Goal: Information Seeking & Learning: Learn about a topic

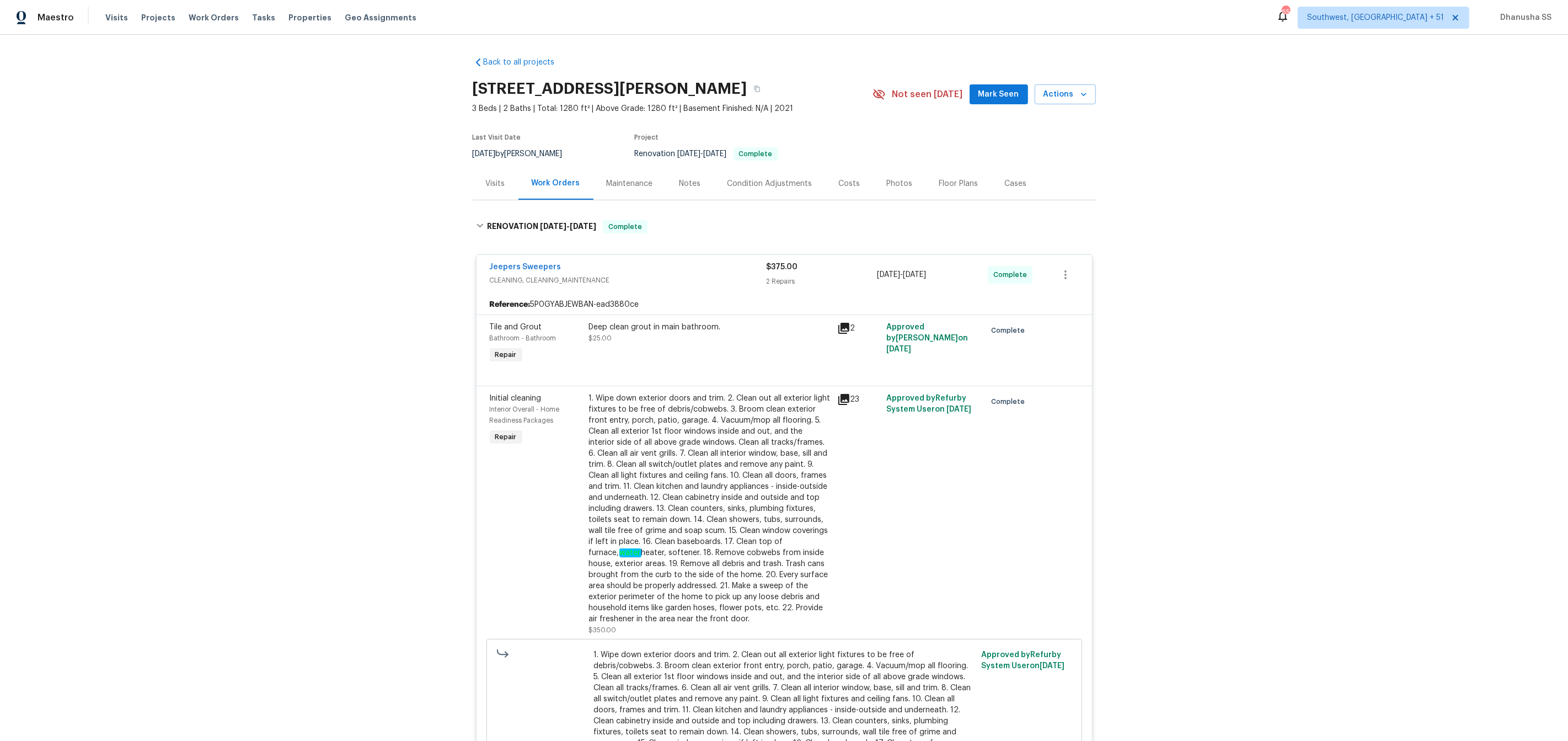
scroll to position [1474, 0]
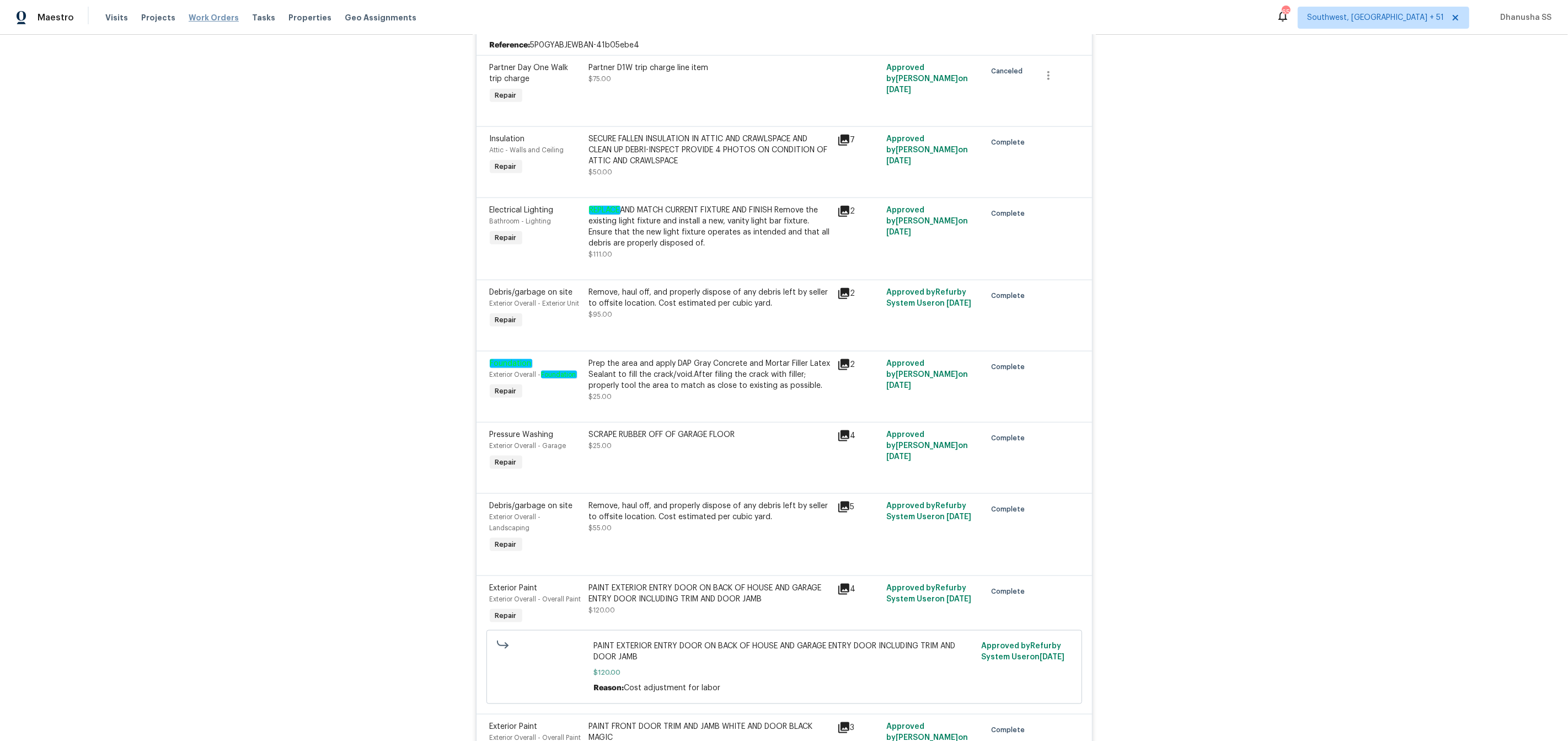
click at [206, 18] on span "Work Orders" at bounding box center [214, 17] width 51 height 11
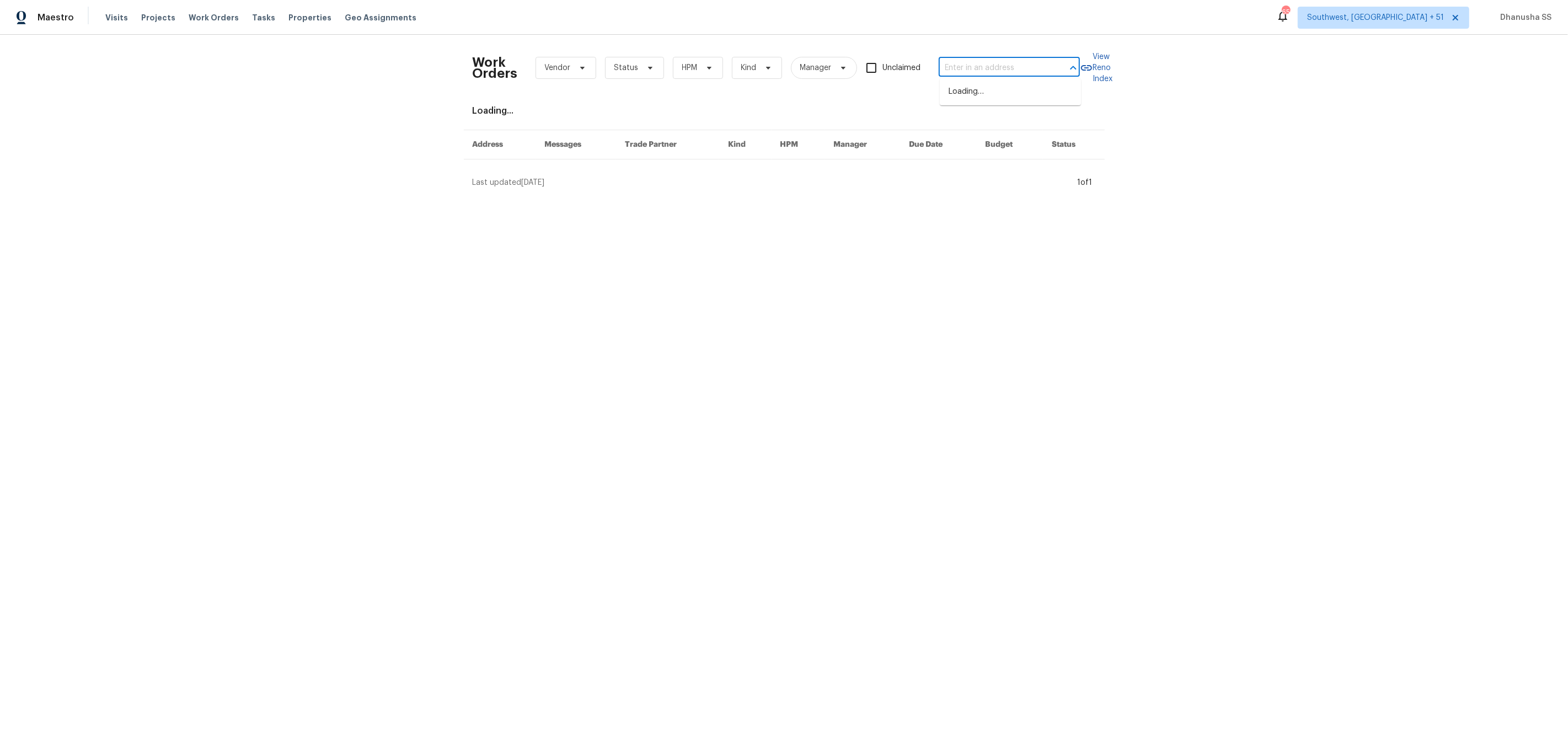
click at [1008, 64] on input "text" at bounding box center [994, 68] width 110 height 17
paste input "[STREET_ADDRESS][PERSON_NAME]"
type input "[STREET_ADDRESS][PERSON_NAME]"
click at [1007, 87] on li "[STREET_ADDRESS][PERSON_NAME]" at bounding box center [1010, 98] width 141 height 30
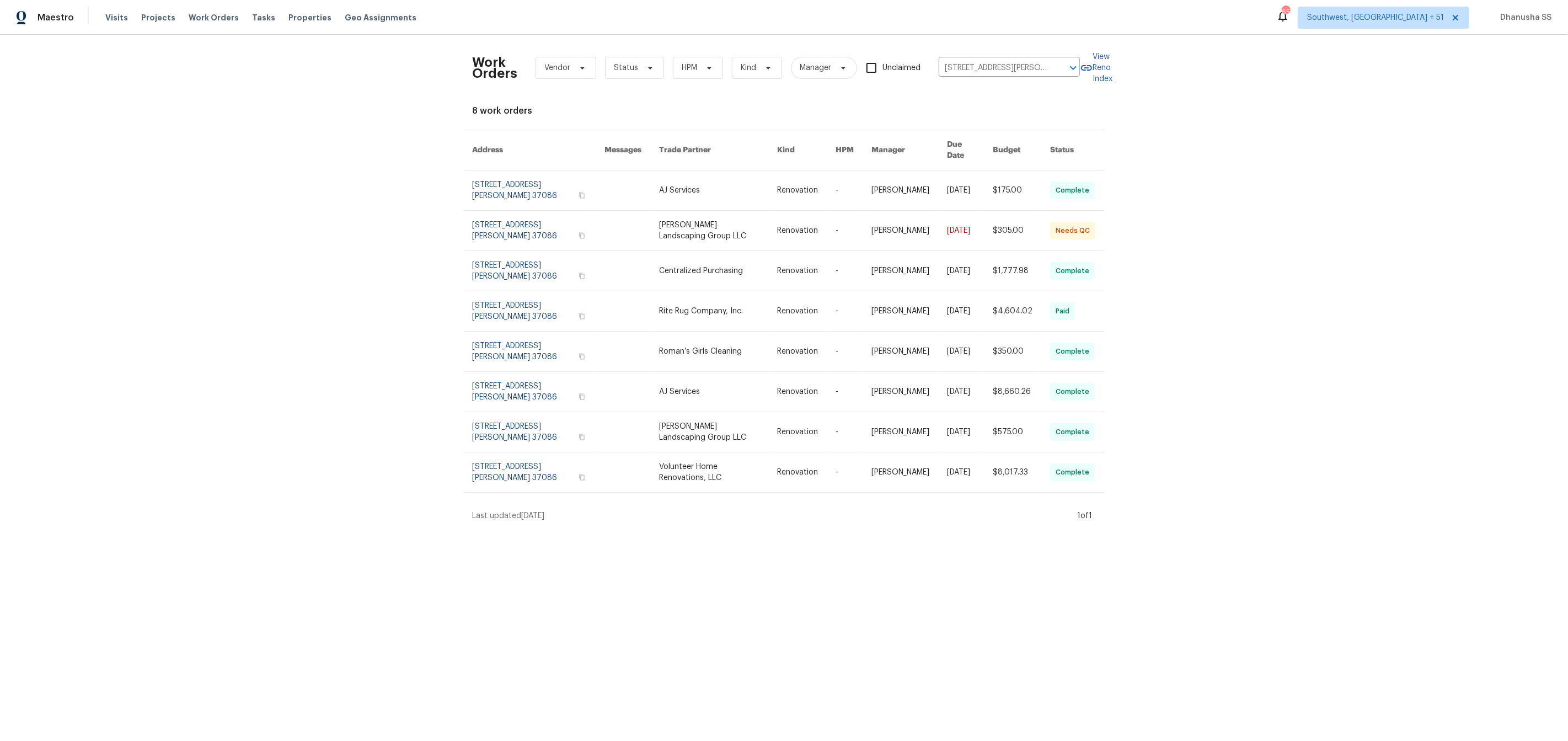
click at [650, 171] on td "AJ Services" at bounding box center [709, 191] width 118 height 41
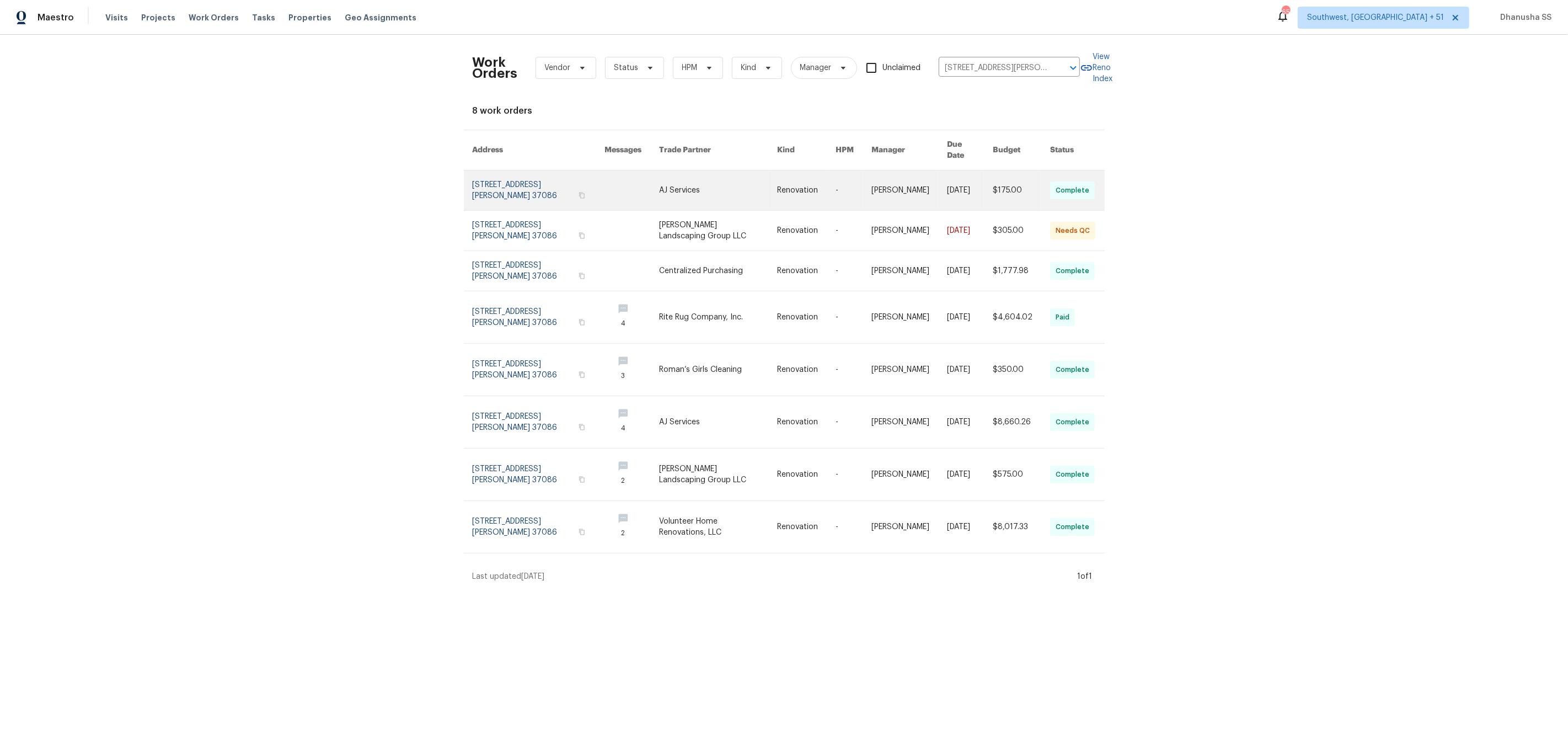
click at [639, 171] on link at bounding box center [631, 191] width 54 height 40
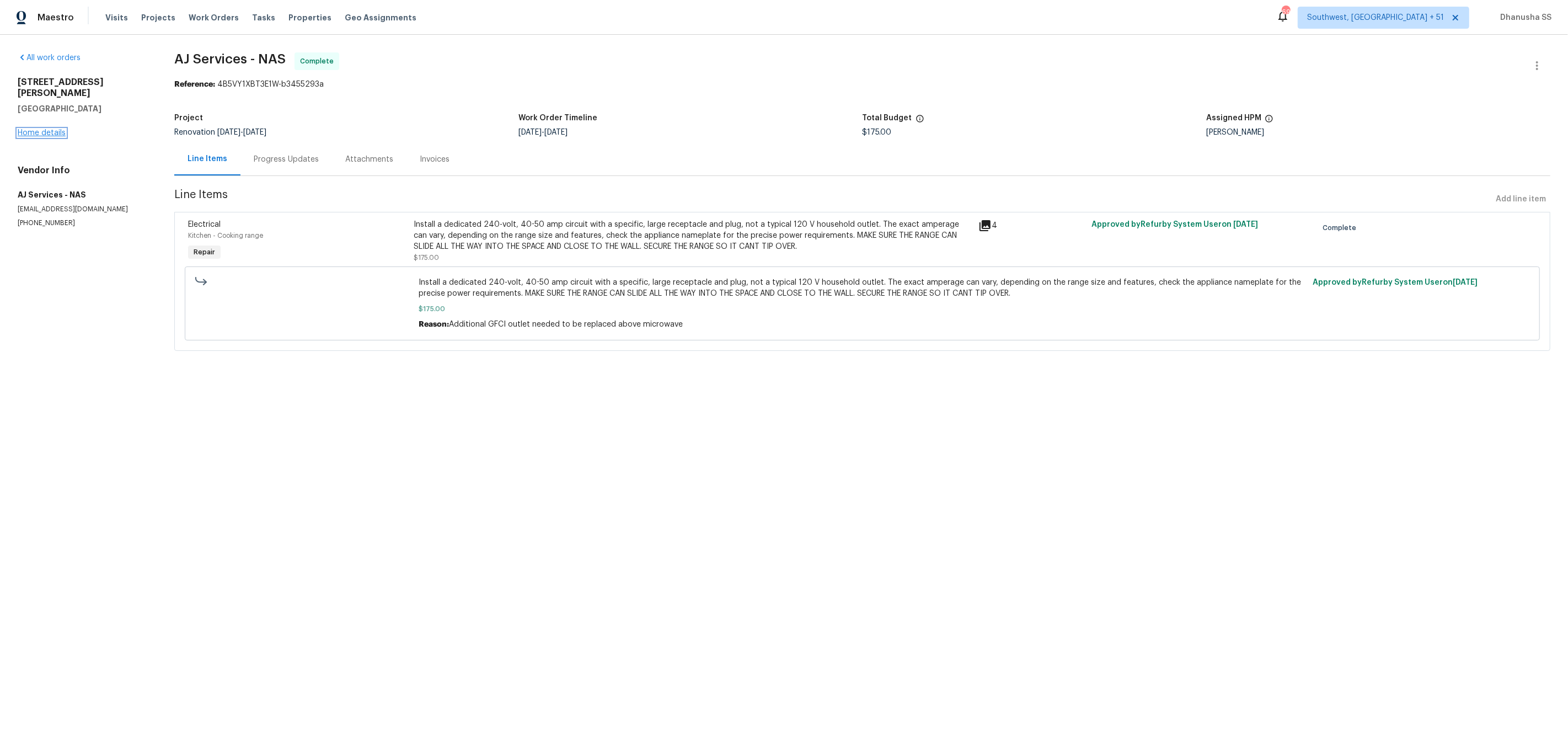
click at [49, 129] on link "Home details" at bounding box center [42, 133] width 48 height 8
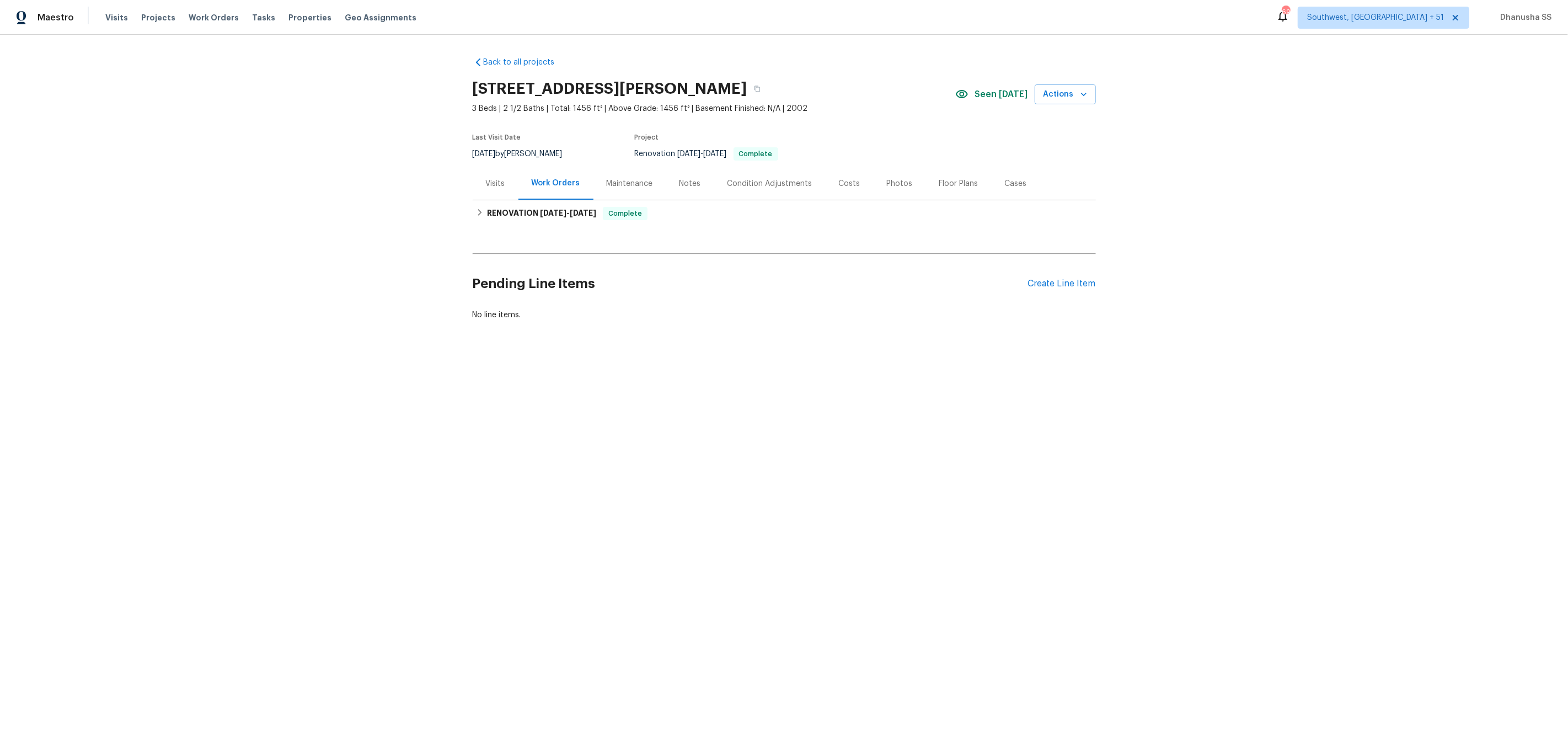
click at [500, 192] on div "Visits" at bounding box center [495, 183] width 46 height 33
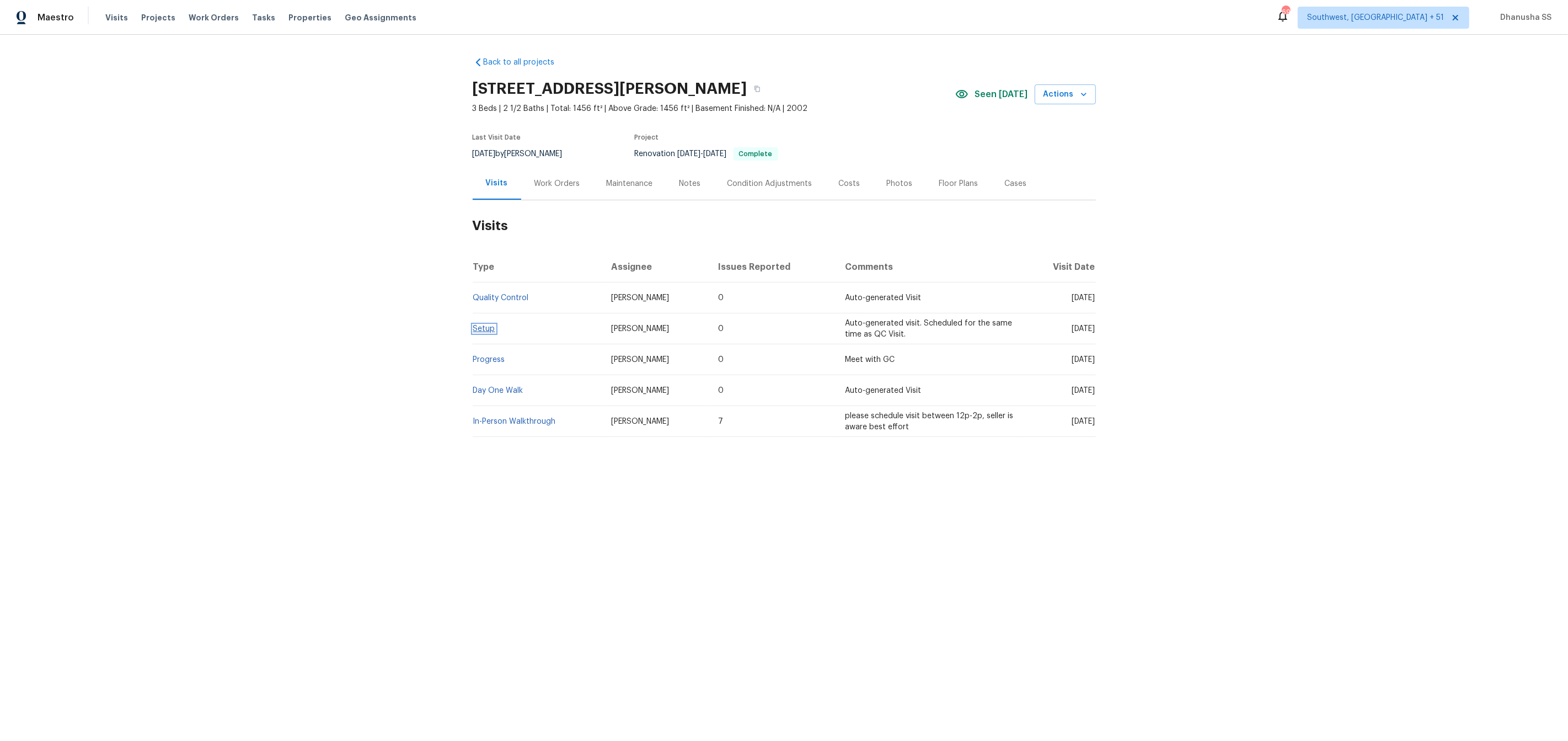
click at [481, 328] on link "Setup" at bounding box center [484, 329] width 22 height 8
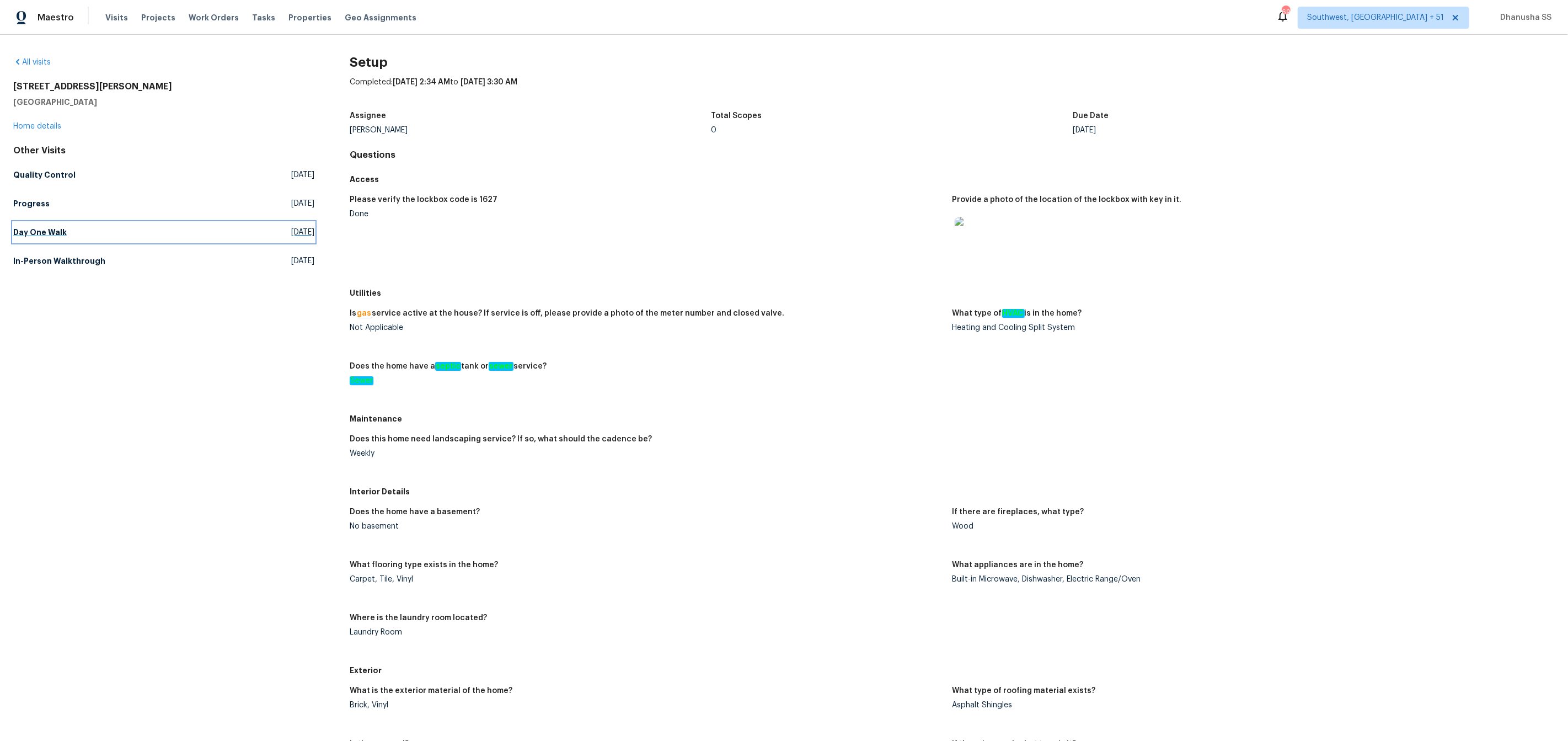
click at [33, 233] on h5 "Day One Walk" at bounding box center [40, 232] width 53 height 11
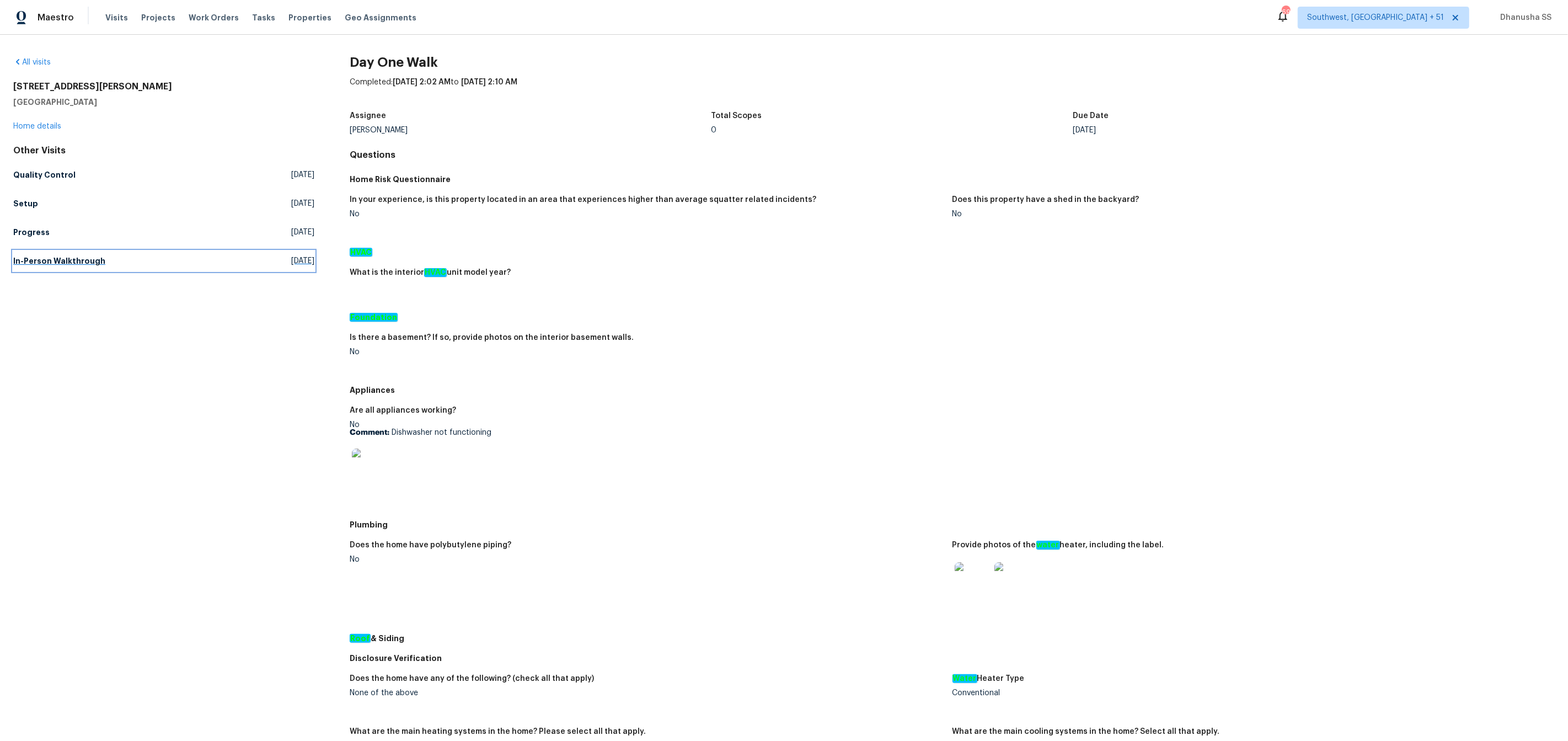
click at [44, 266] on h5 "In-Person Walkthrough" at bounding box center [60, 261] width 92 height 11
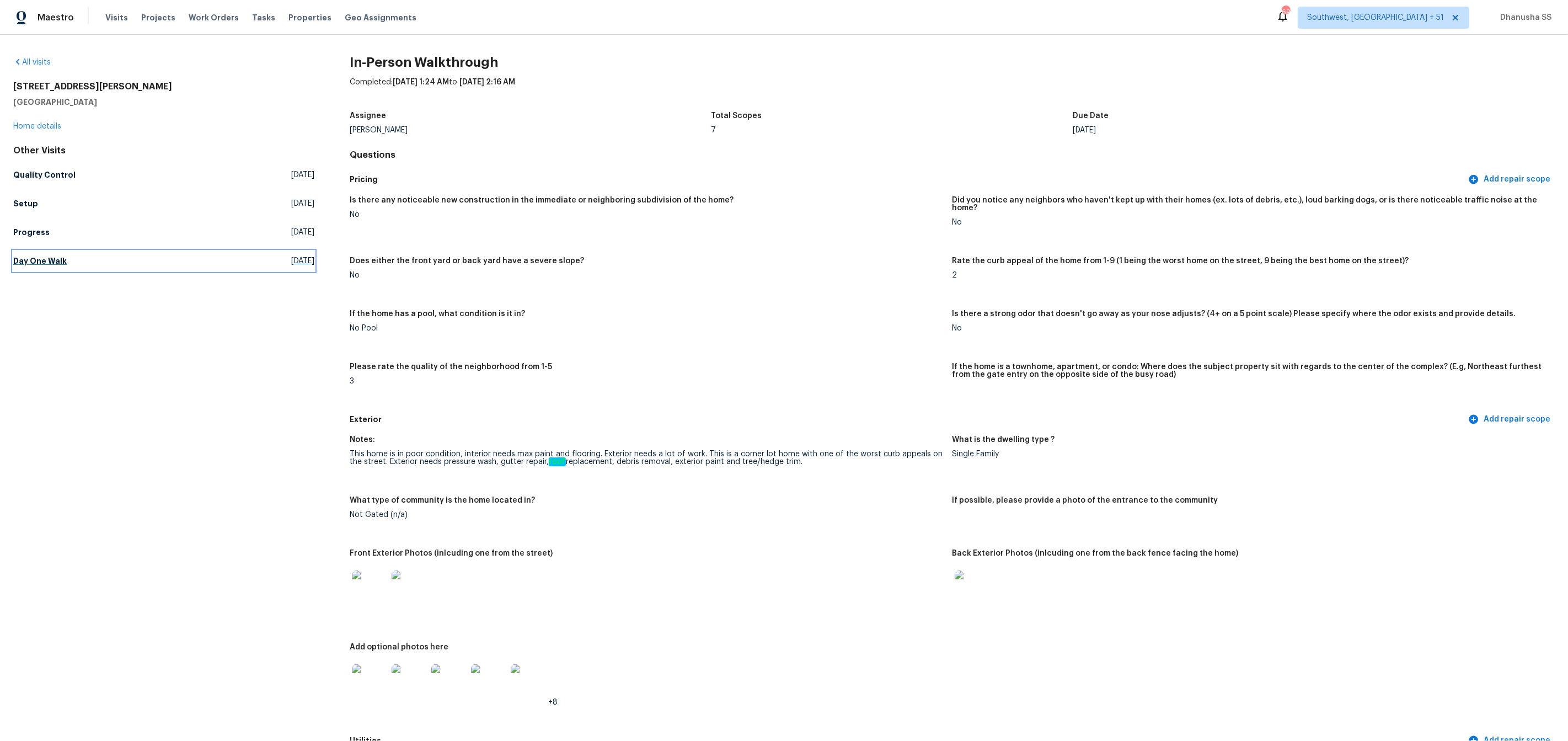
click at [54, 261] on h5 "Day One Walk" at bounding box center [40, 261] width 53 height 11
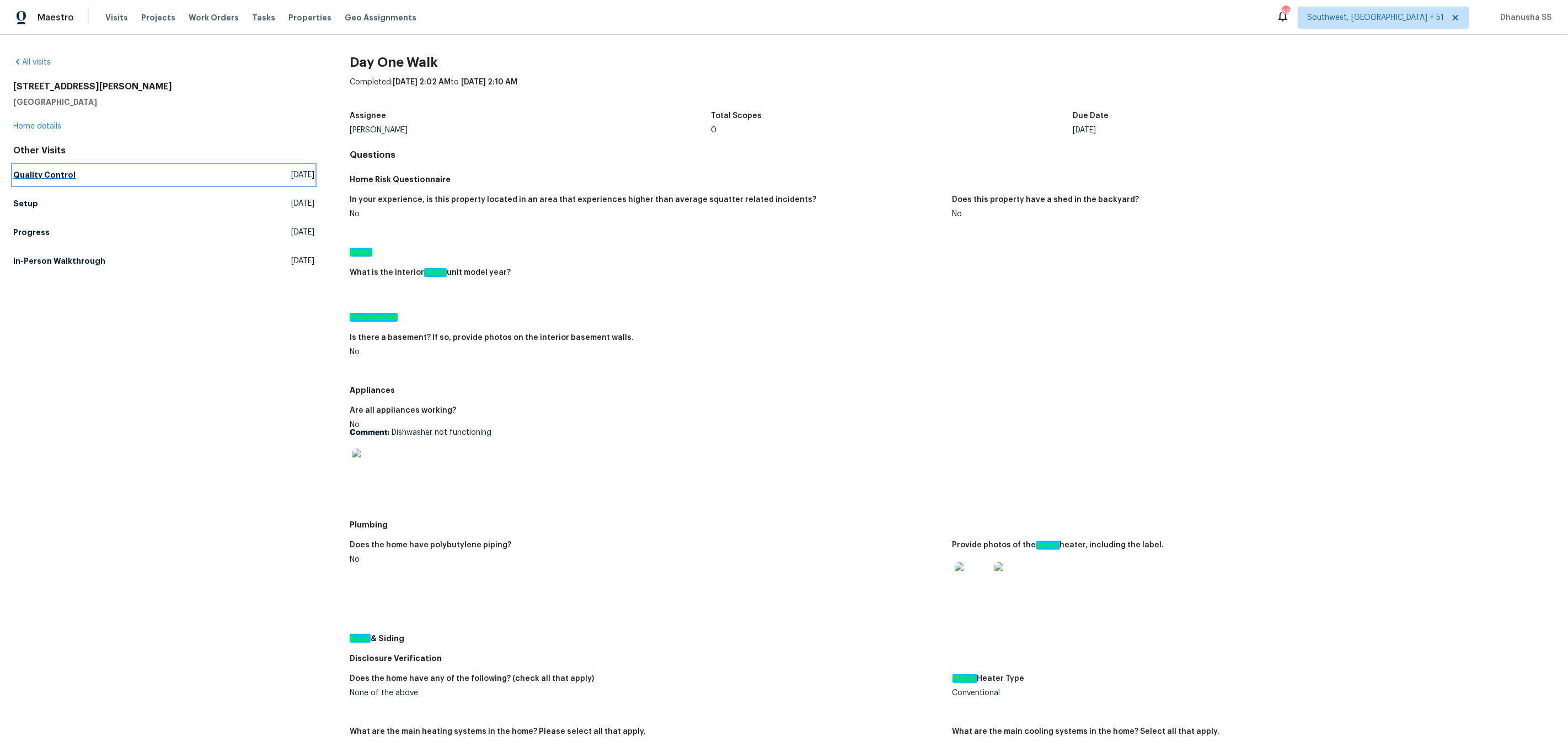
click at [41, 173] on h5 "Quality Control" at bounding box center [44, 174] width 62 height 11
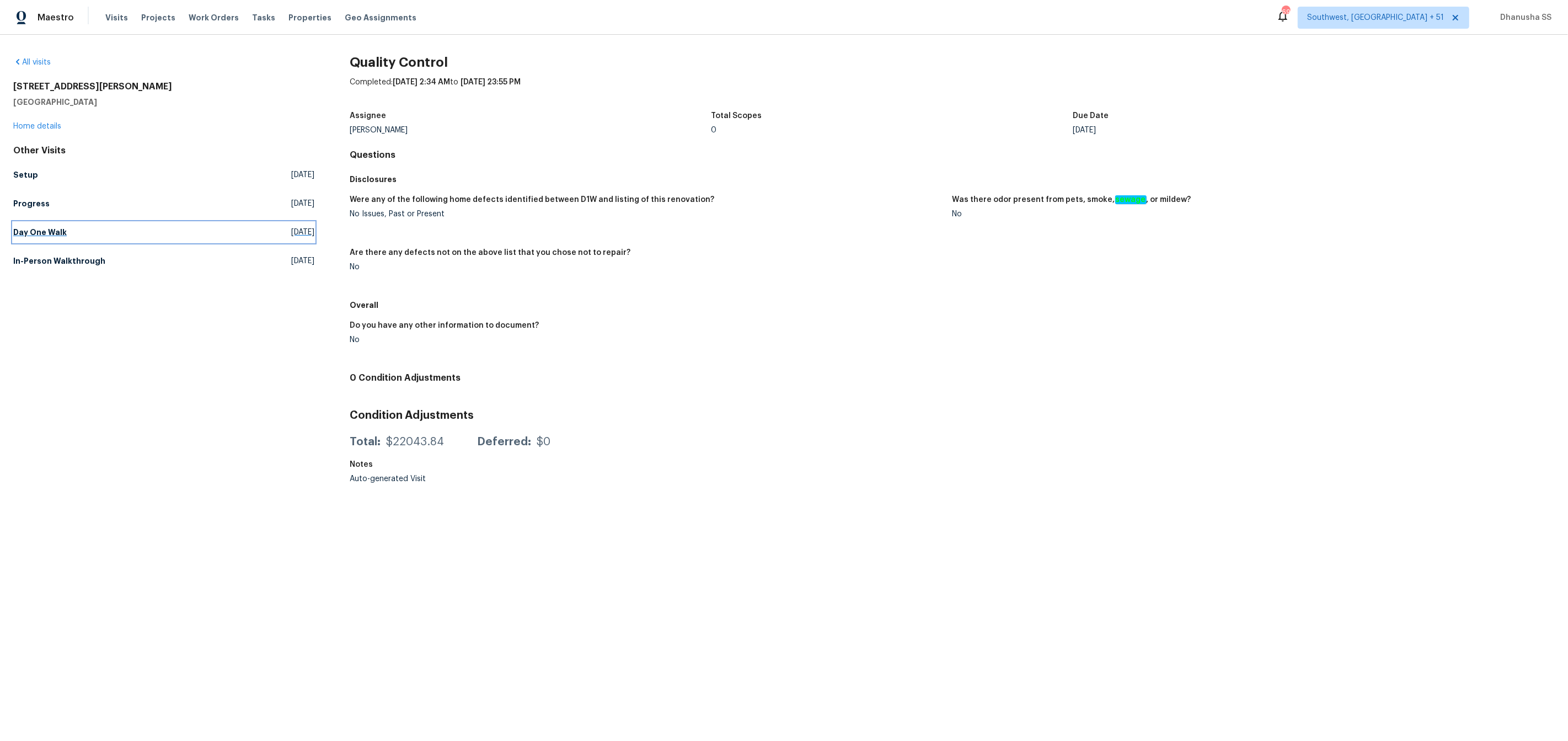
click at [42, 236] on h5 "Day One Walk" at bounding box center [40, 232] width 53 height 11
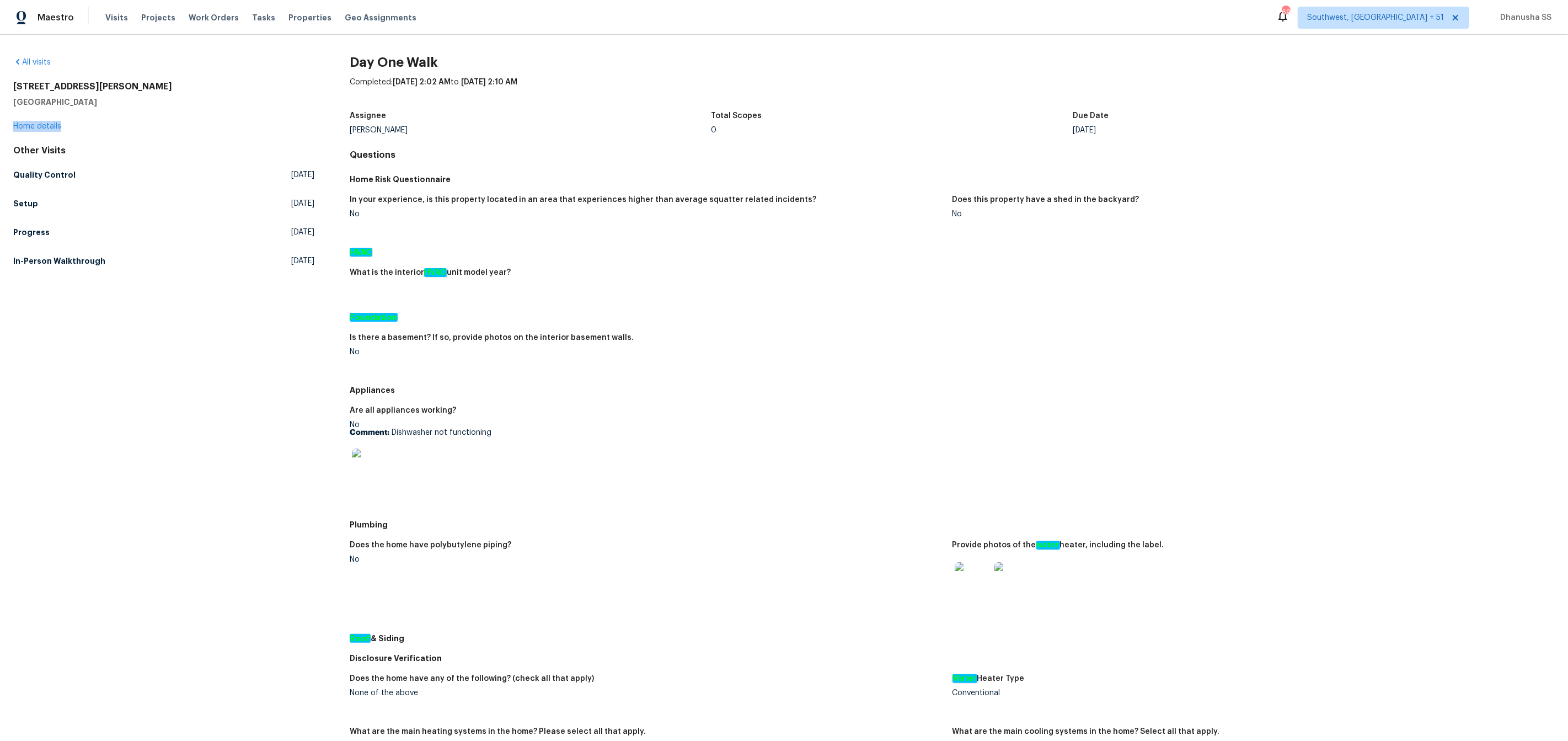
click at [135, 127] on div "[STREET_ADDRESS] Home details" at bounding box center [163, 107] width 301 height 51
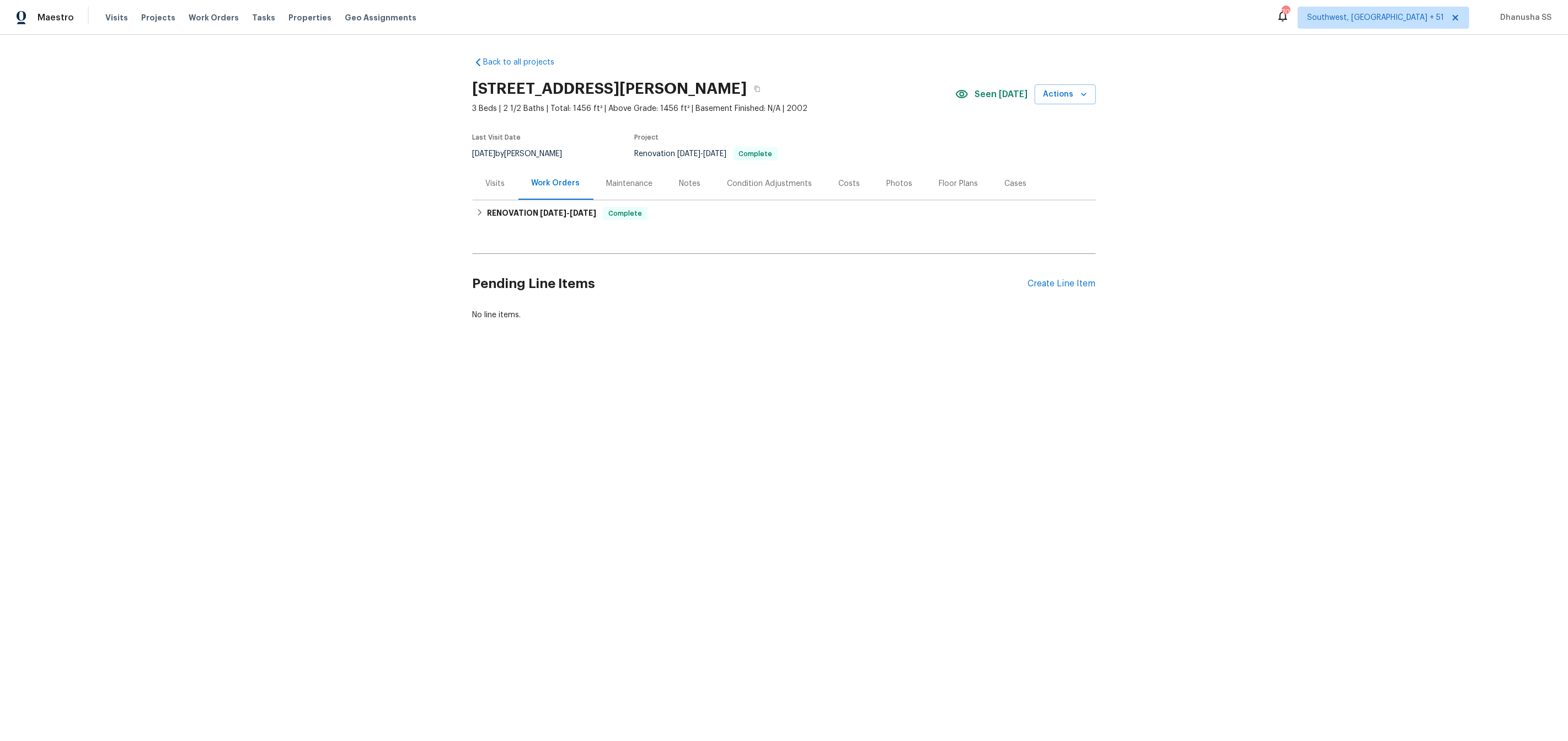
click at [495, 186] on div "Visits" at bounding box center [495, 183] width 19 height 11
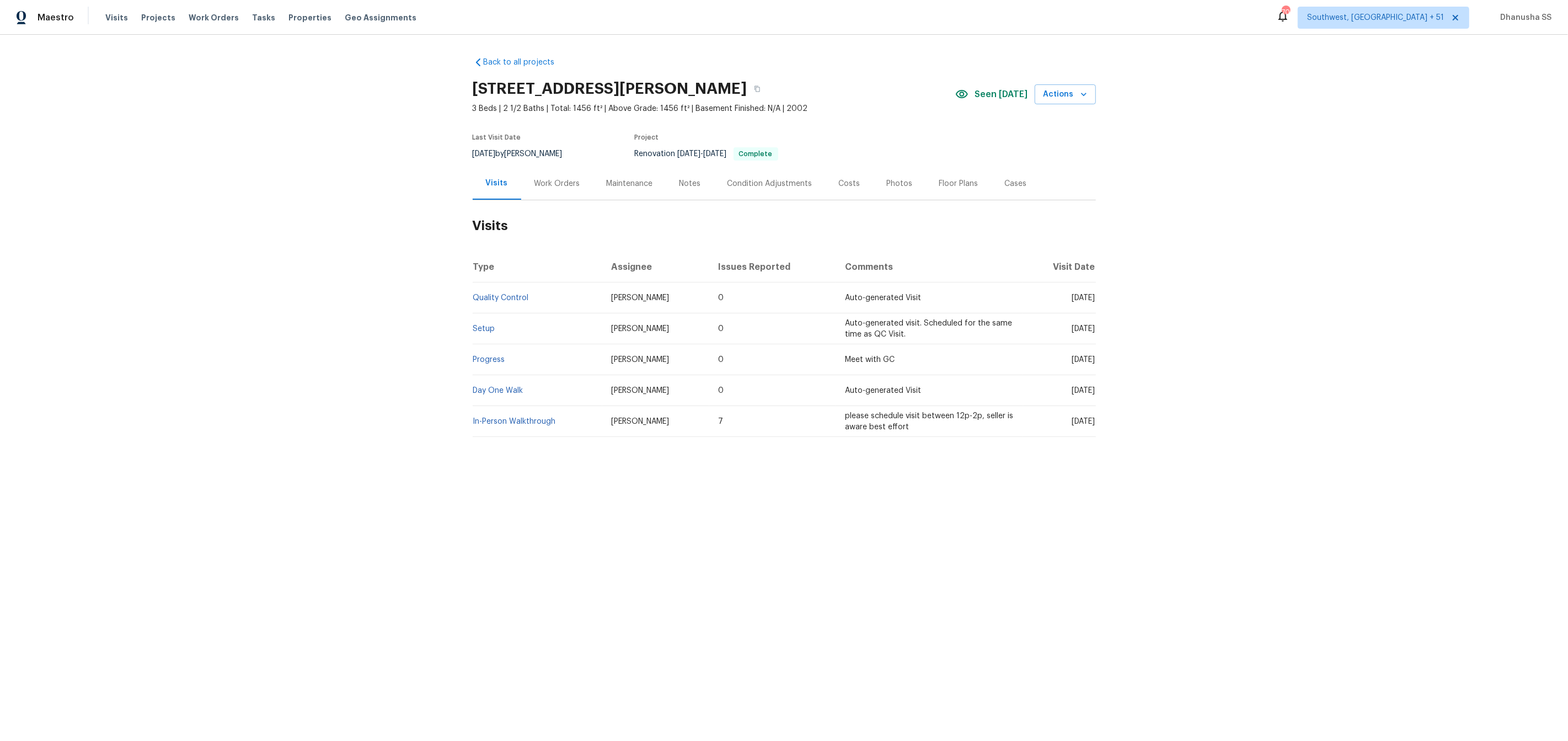
click at [482, 333] on td "Setup" at bounding box center [537, 329] width 130 height 31
click at [482, 331] on link "Setup" at bounding box center [484, 329] width 22 height 8
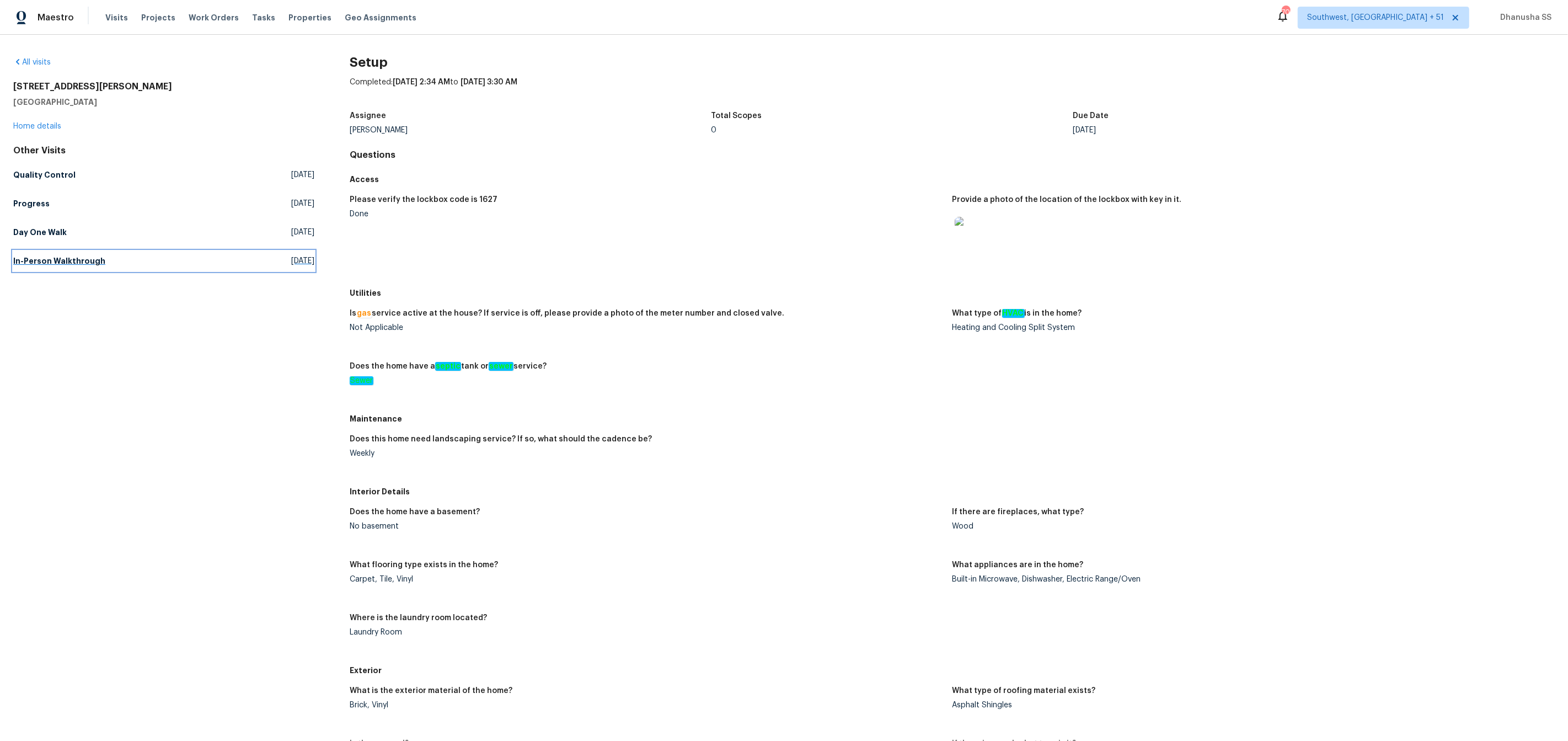
click at [90, 267] on link "In-Person Walkthrough Sat, Aug 23 2025" at bounding box center [163, 261] width 301 height 20
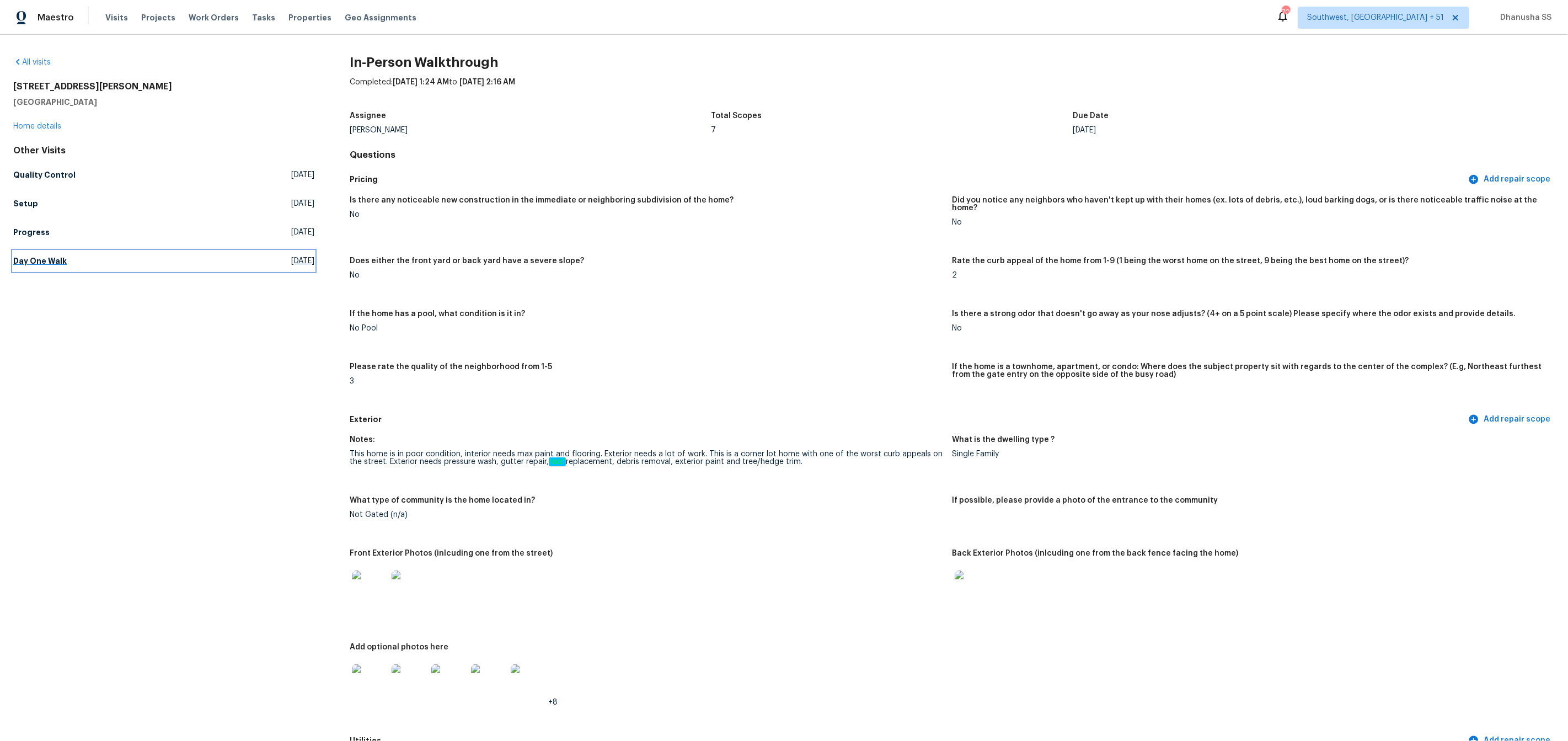
click at [61, 264] on h5 "Day One Walk" at bounding box center [40, 261] width 53 height 11
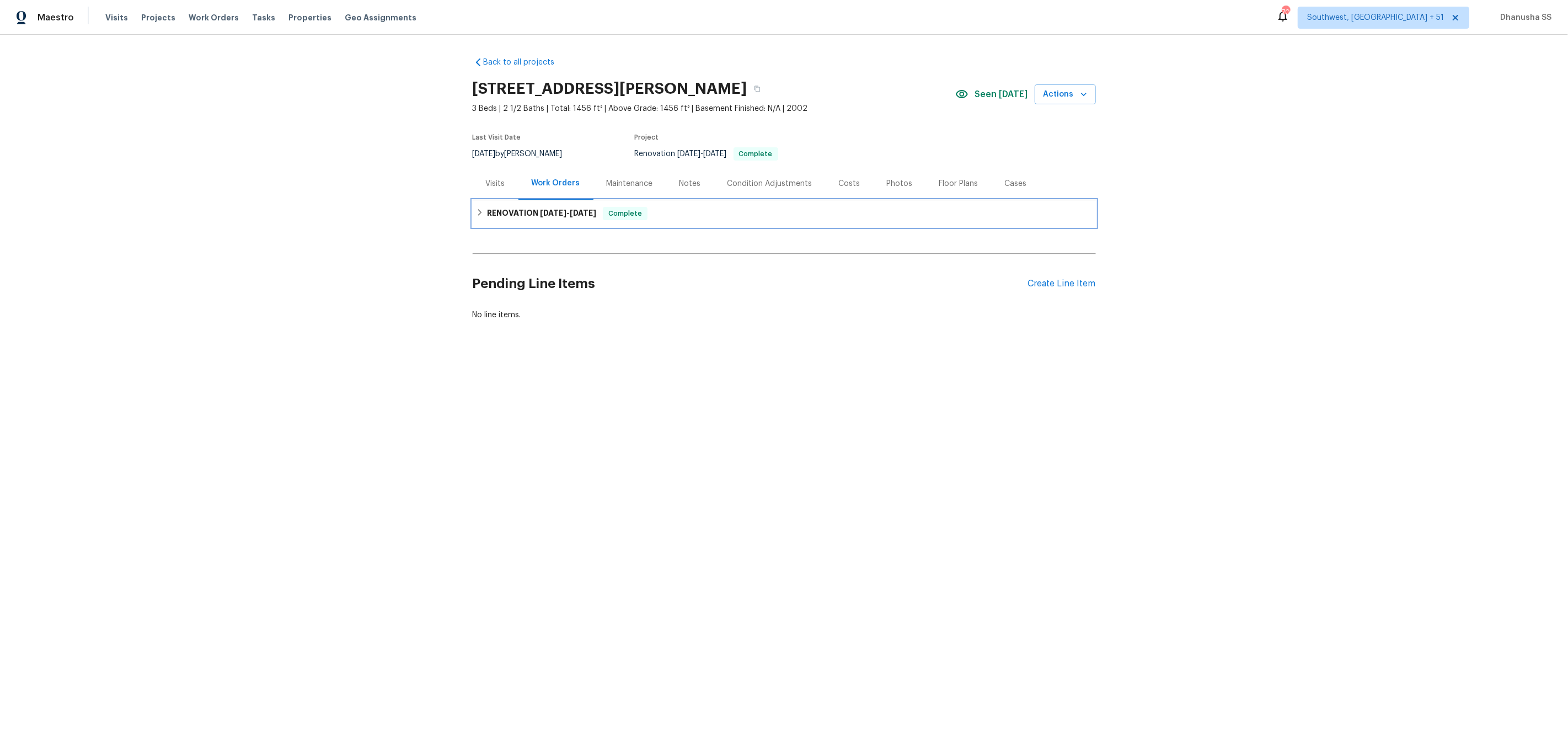
click at [673, 222] on div "RENOVATION 9/22/25 - 10/10/25 Complete" at bounding box center [784, 213] width 623 height 26
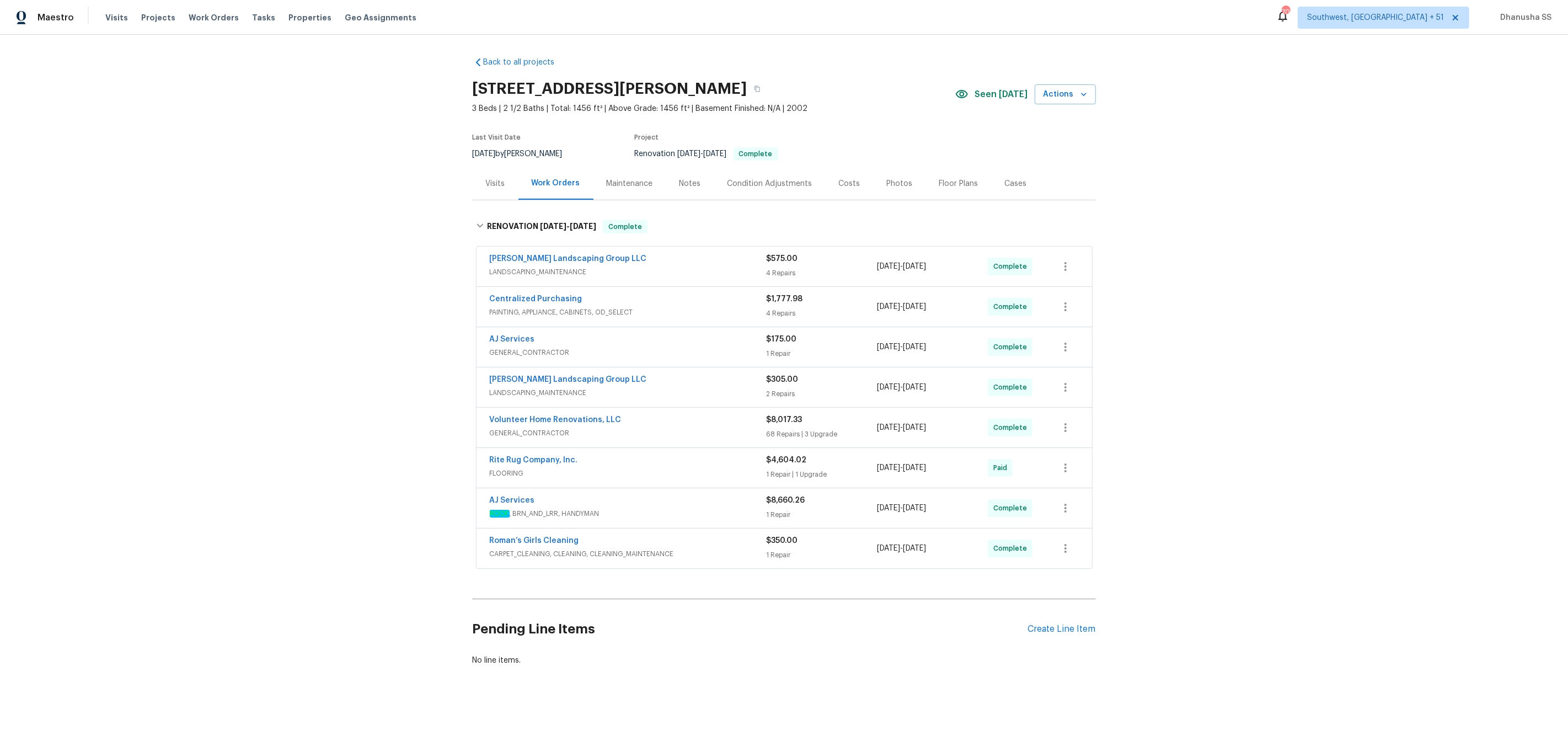
click at [709, 547] on div "Roman’s Girls Cleaning" at bounding box center [628, 541] width 276 height 14
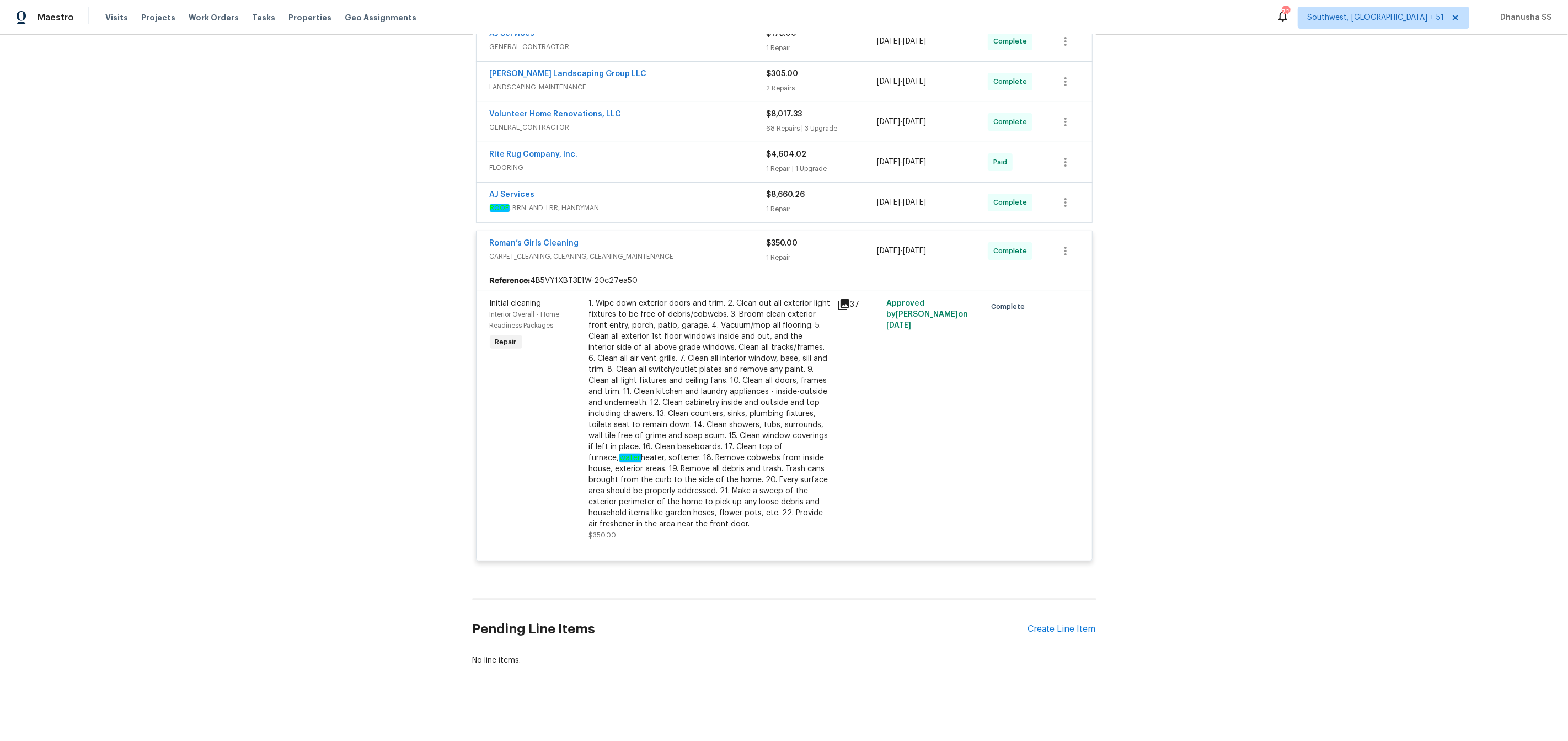
scroll to position [122, 0]
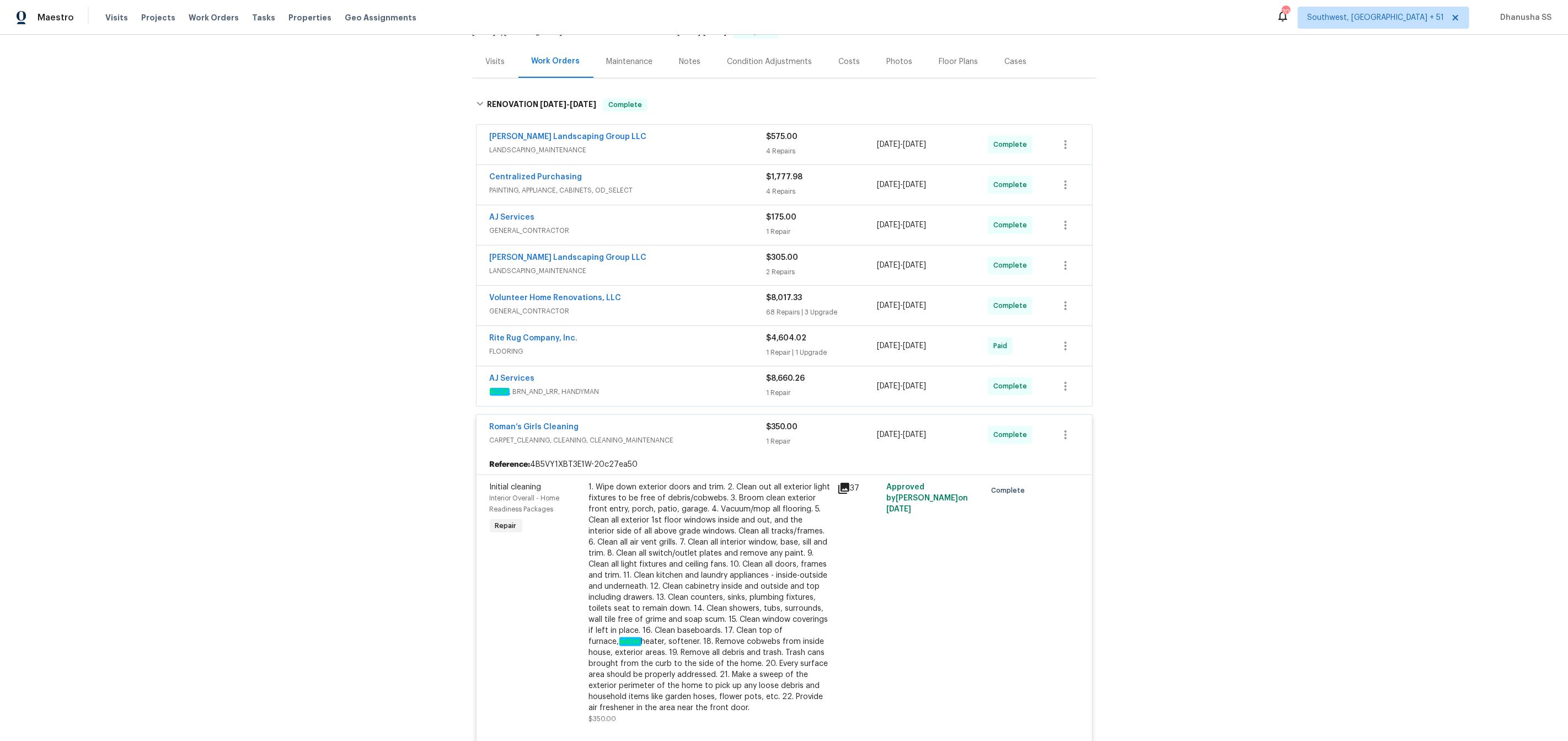
click at [731, 390] on span "ROOF , BRN_AND_LRR, HANDYMAN" at bounding box center [628, 391] width 276 height 11
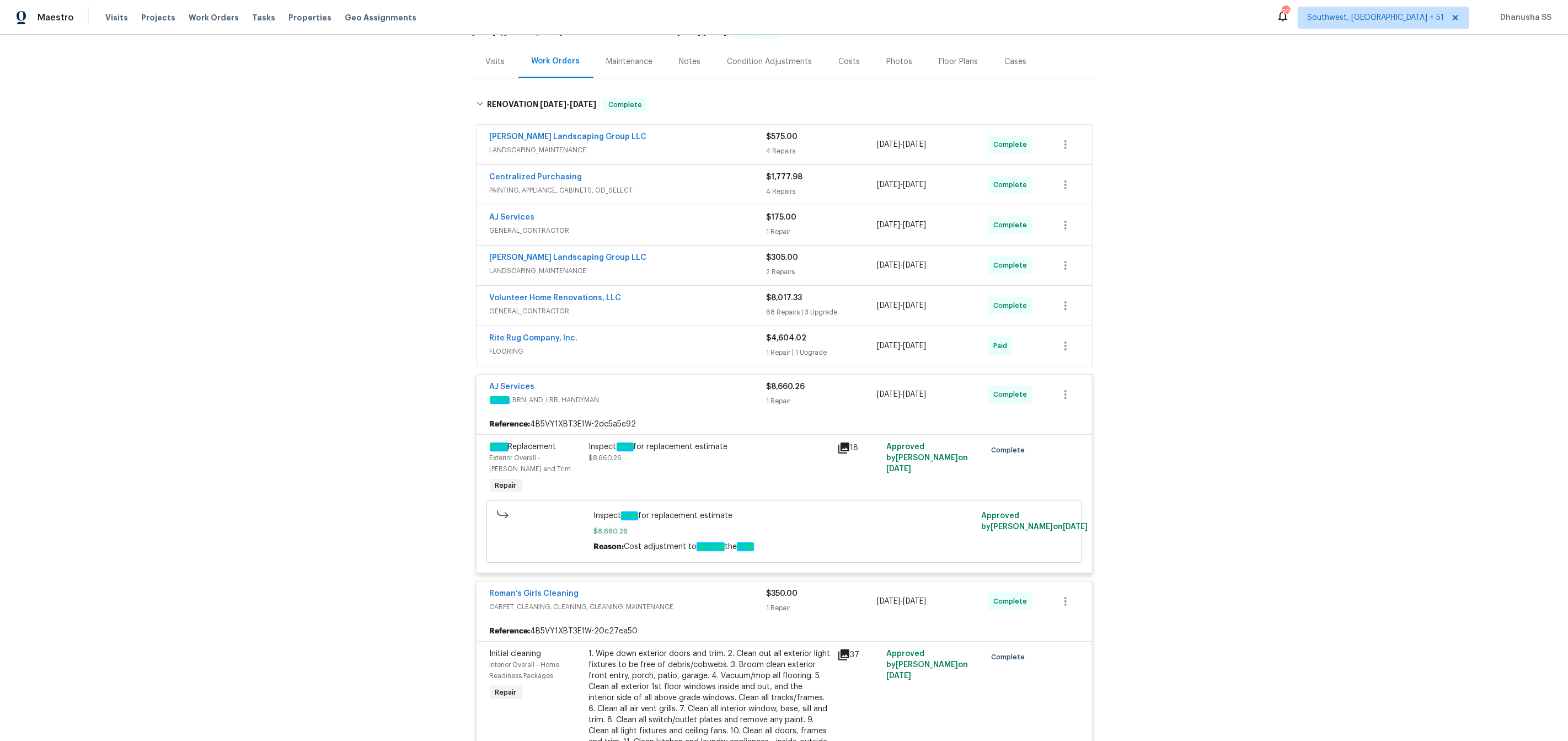
click at [703, 348] on span "FLOORING" at bounding box center [628, 352] width 276 height 11
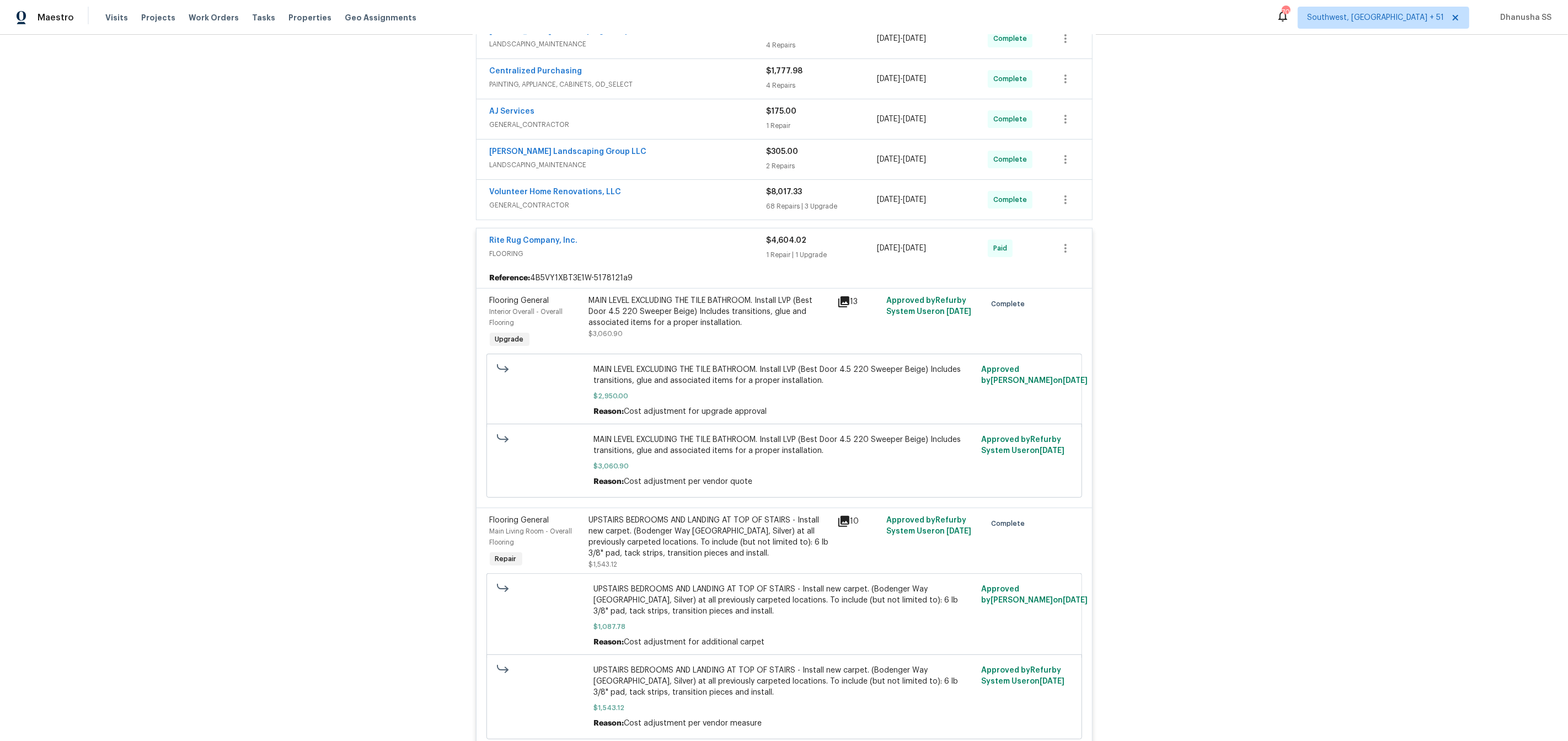
scroll to position [182, 0]
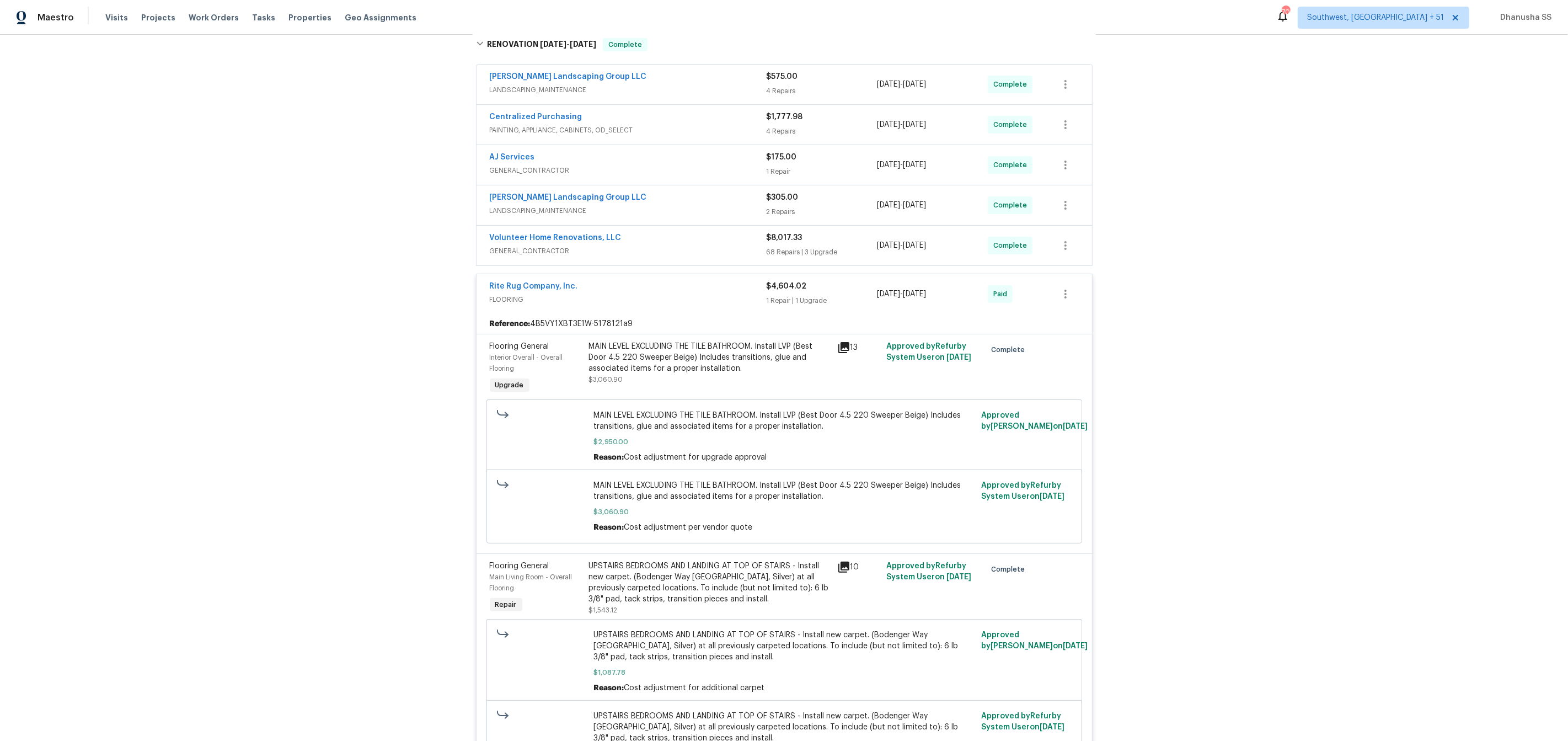
click at [744, 215] on span "LANDSCAPING_MAINTENANCE" at bounding box center [628, 211] width 276 height 11
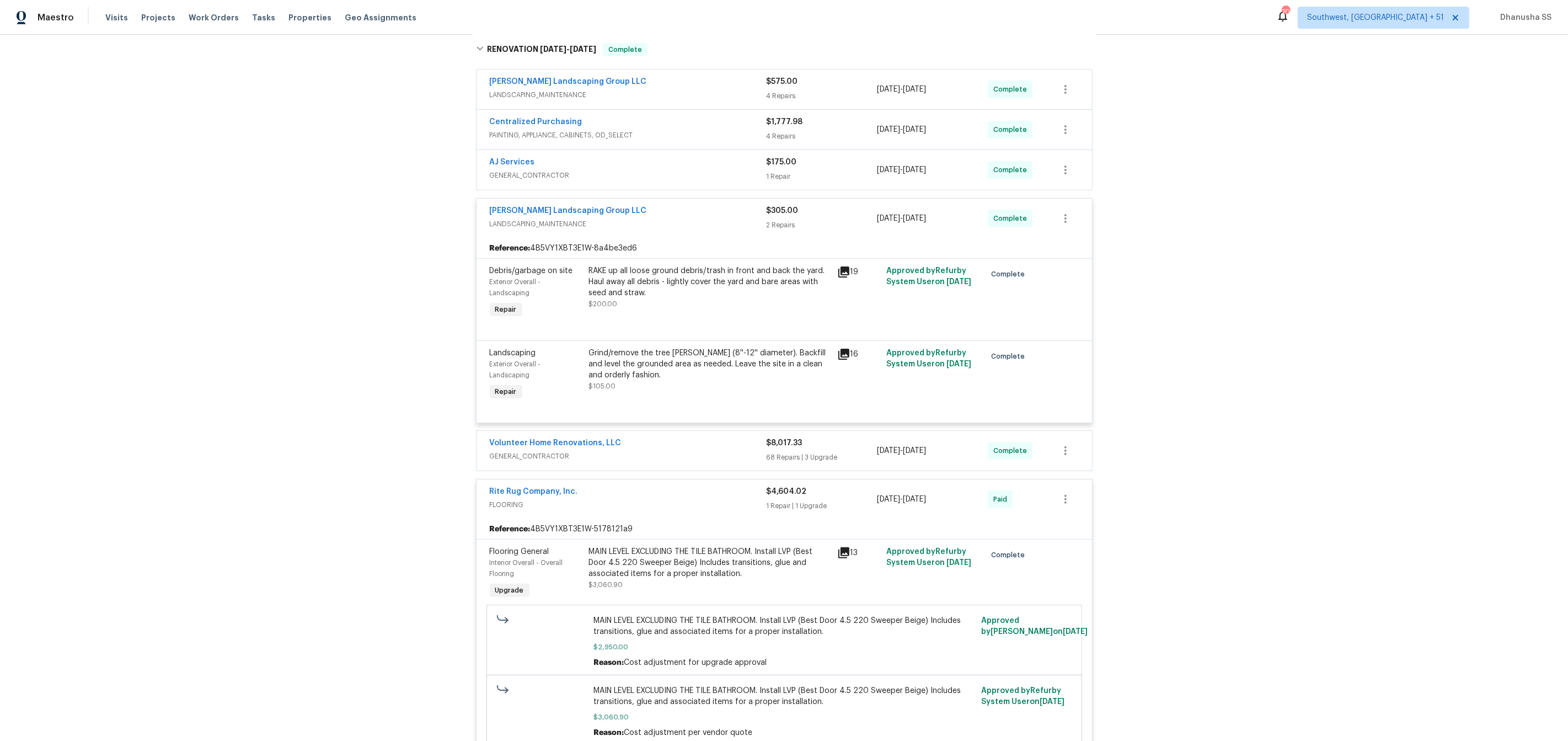
scroll to position [114, 0]
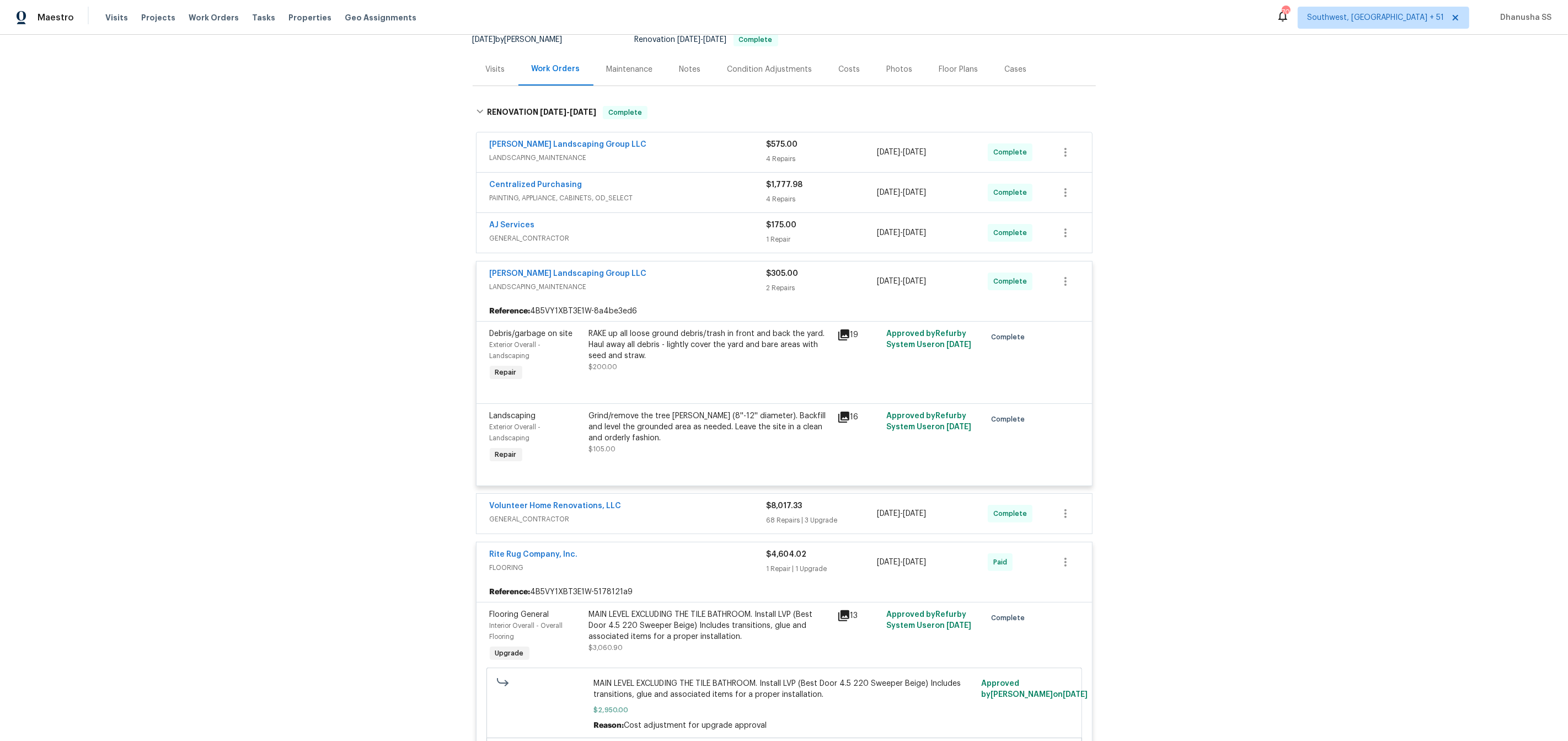
click at [716, 233] on span "GENERAL_CONTRACTOR" at bounding box center [628, 239] width 276 height 11
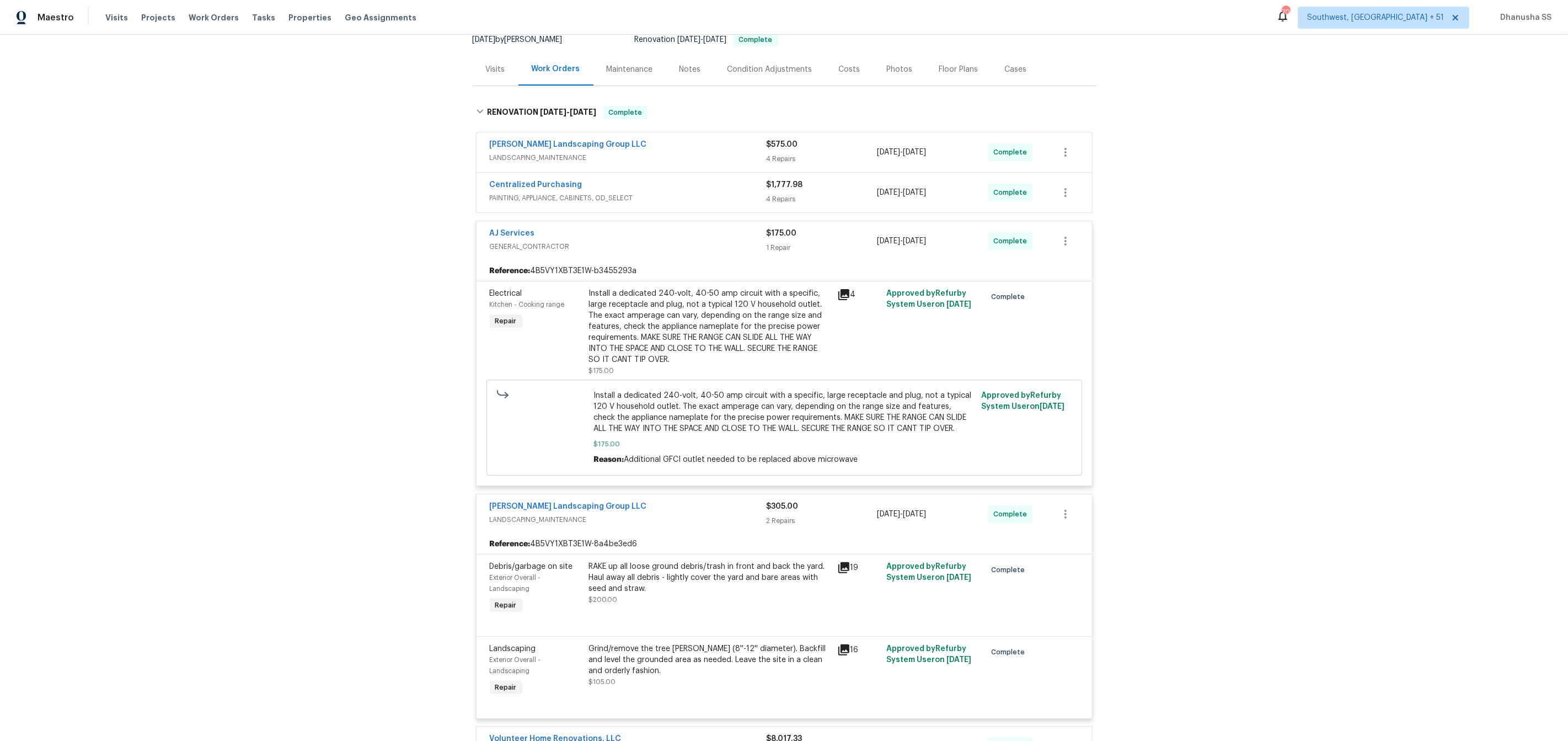
click at [694, 346] on div "Install a dedicated 240-volt, 40-50 amp circuit with a specific, large receptac…" at bounding box center [709, 326] width 241 height 77
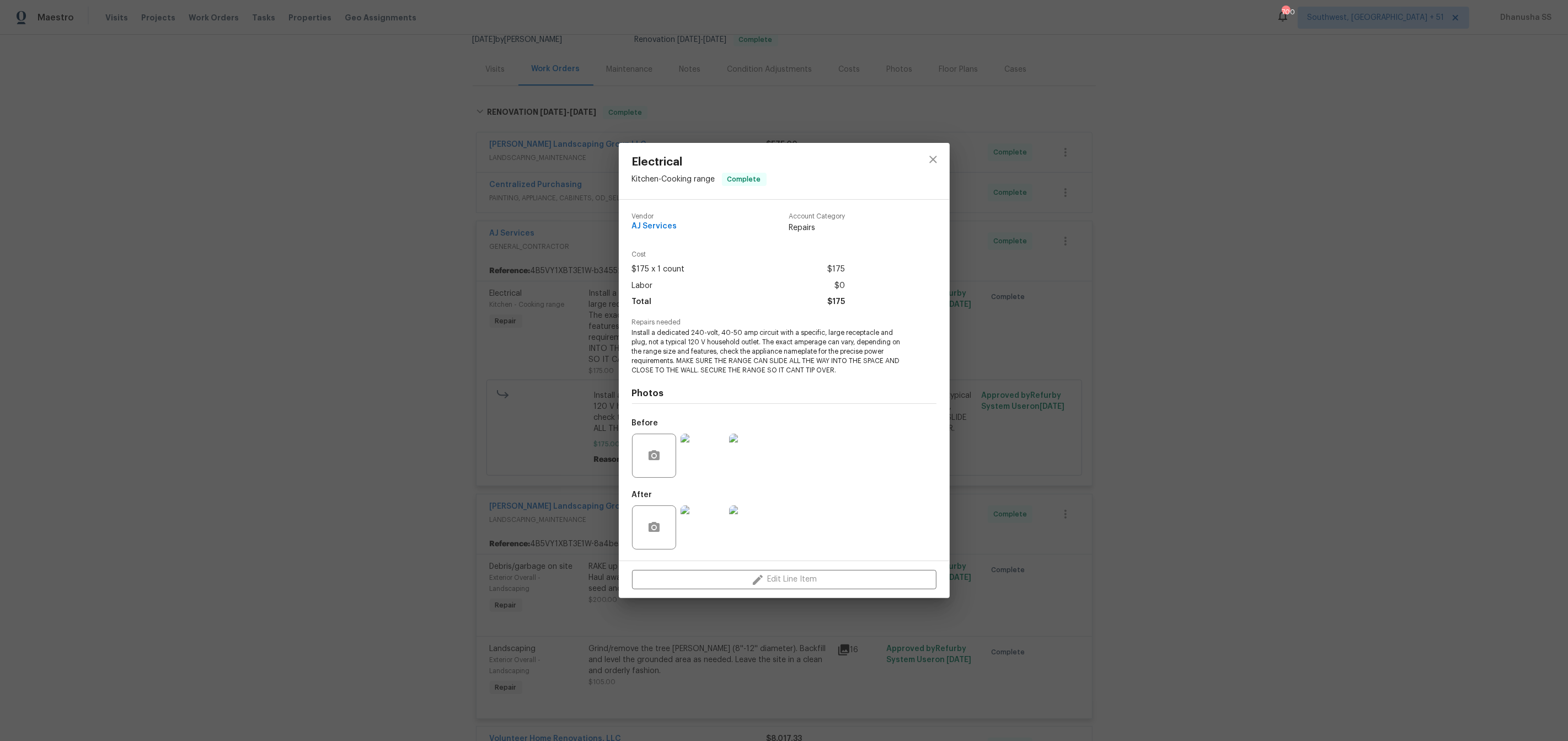
click at [707, 453] on img at bounding box center [702, 455] width 44 height 44
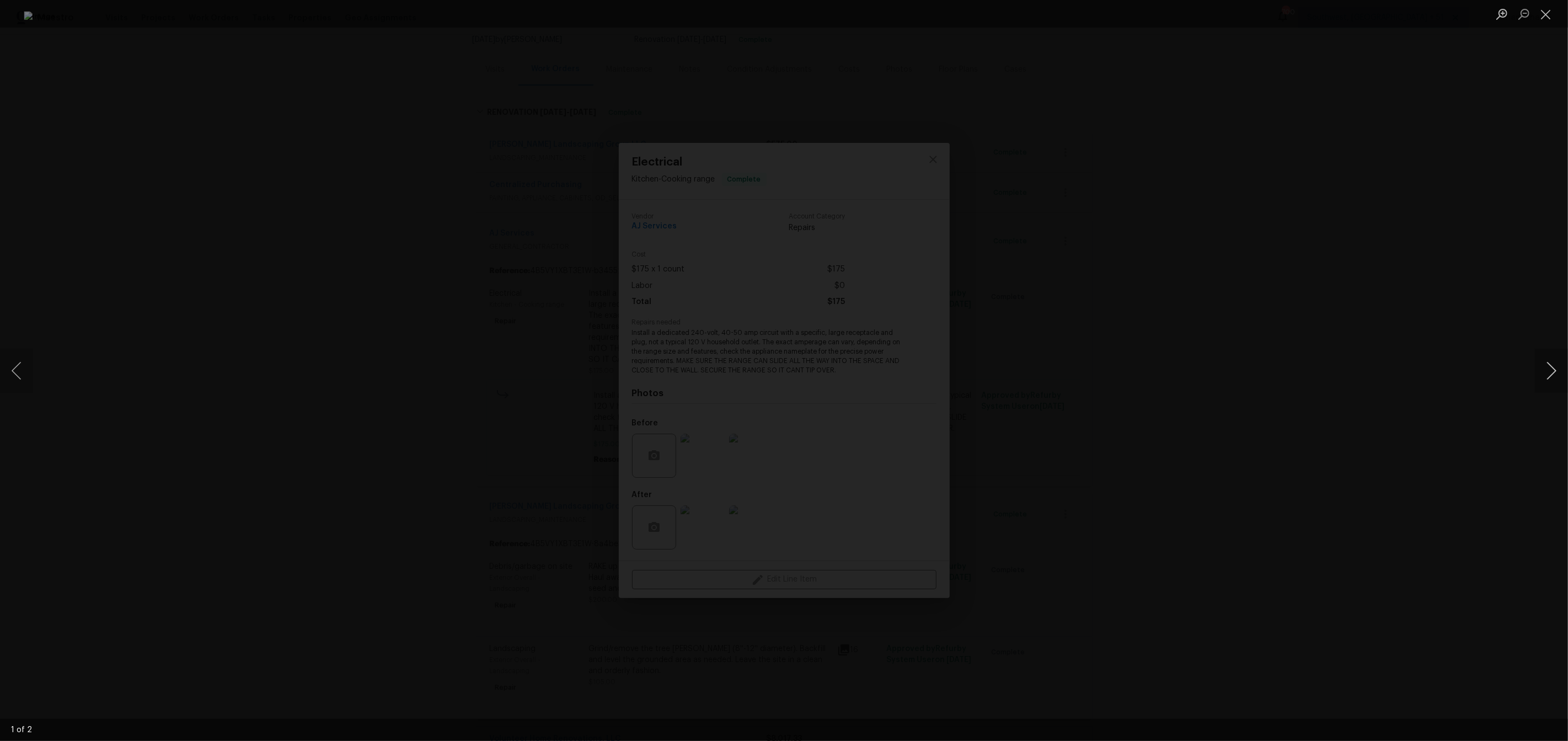
click at [1558, 371] on button "Next image" at bounding box center [1551, 370] width 33 height 44
click at [1400, 368] on div "Lightbox" at bounding box center [784, 370] width 1568 height 741
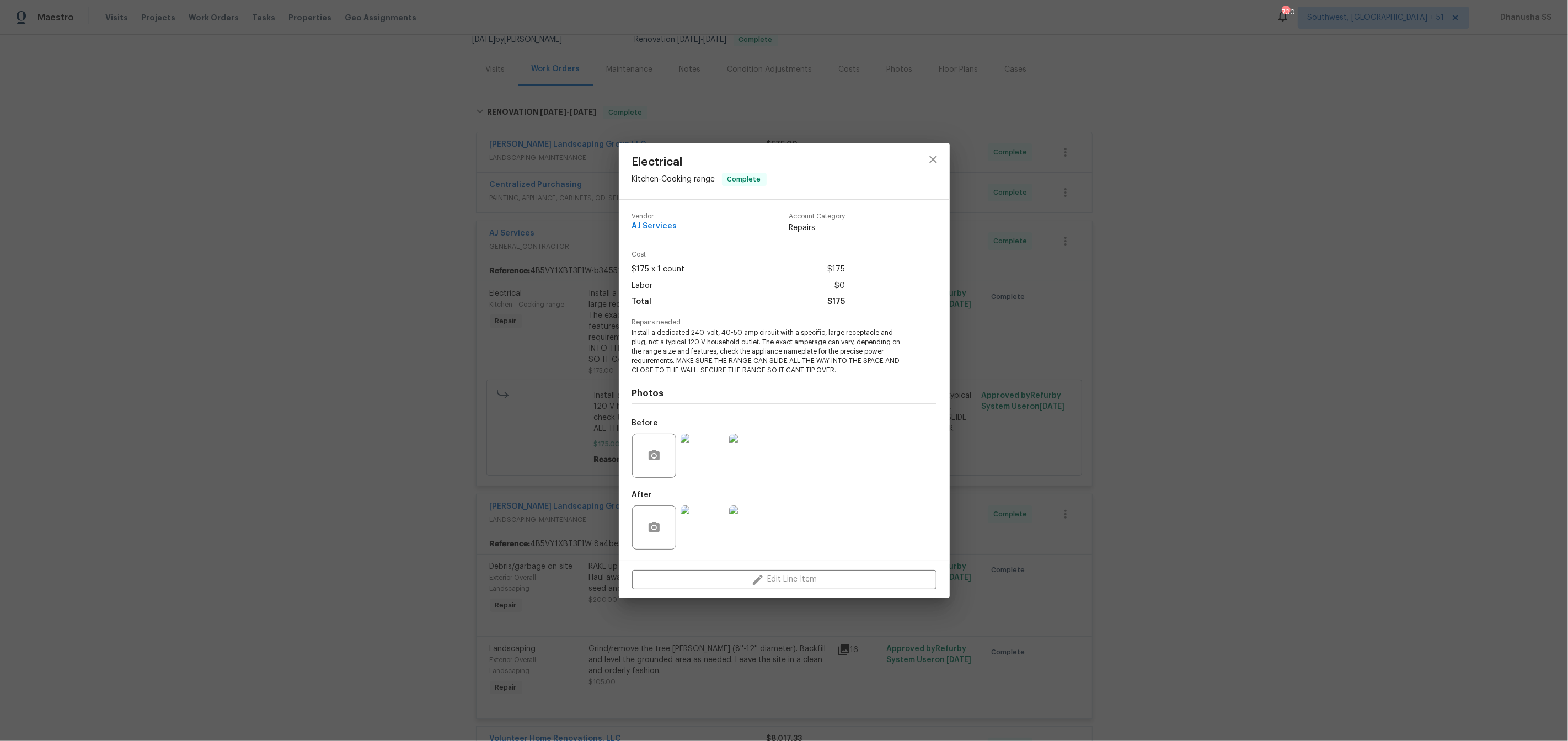
click at [701, 528] on img at bounding box center [702, 527] width 44 height 44
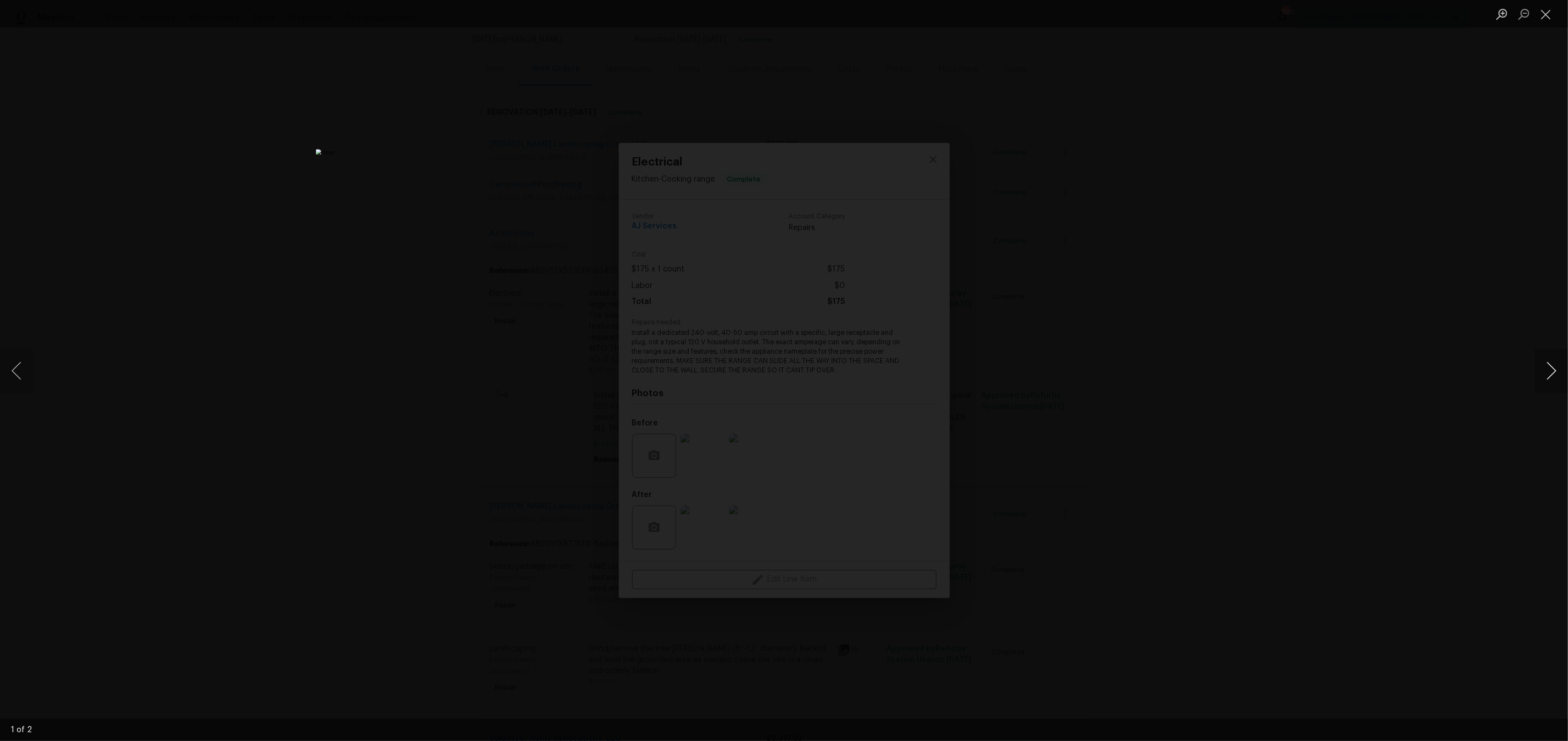
click at [1544, 370] on button "Next image" at bounding box center [1551, 370] width 33 height 44
click at [11, 360] on button "Previous image" at bounding box center [16, 370] width 33 height 44
click at [1543, 16] on button "Close lightbox" at bounding box center [1545, 14] width 22 height 19
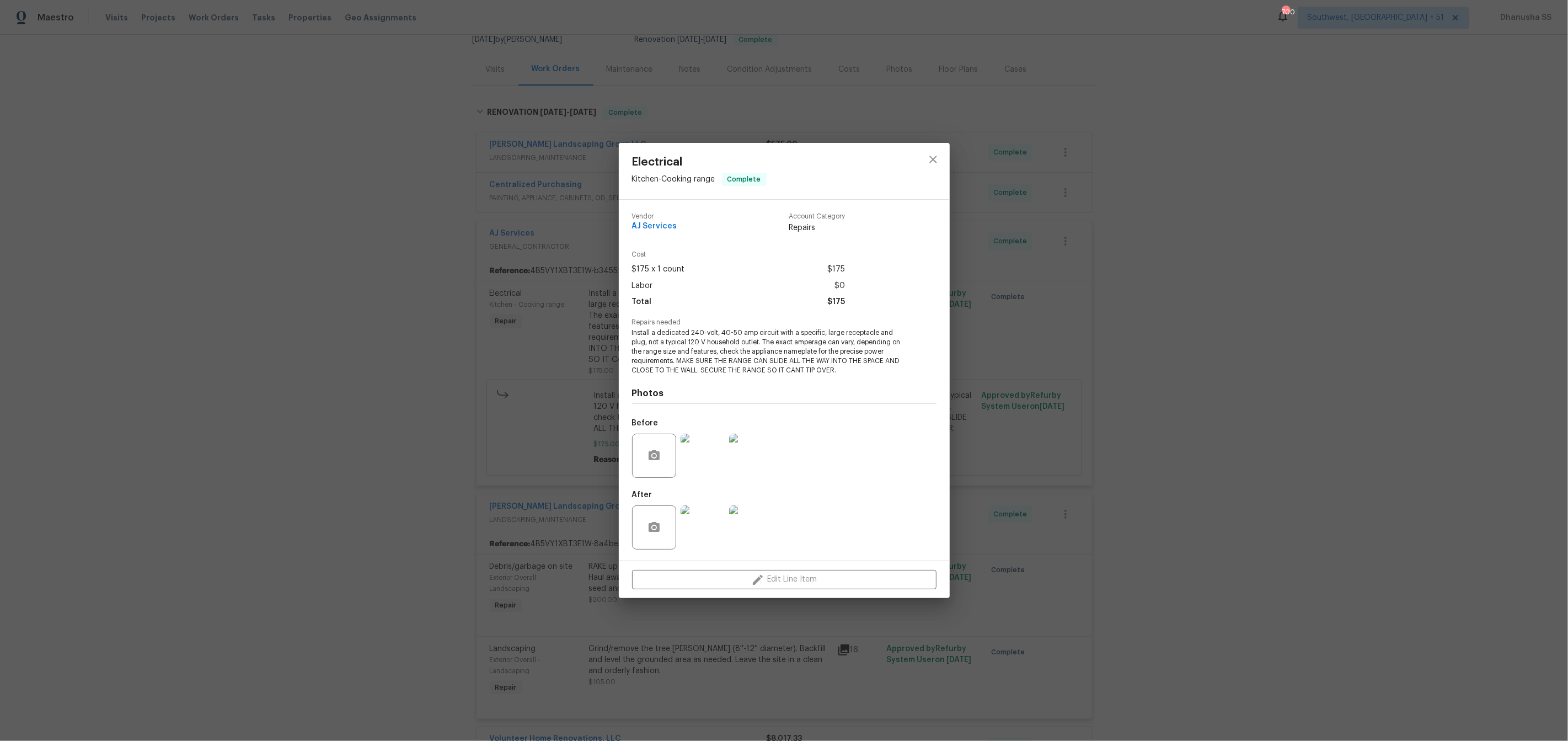
click at [715, 456] on img at bounding box center [702, 455] width 44 height 44
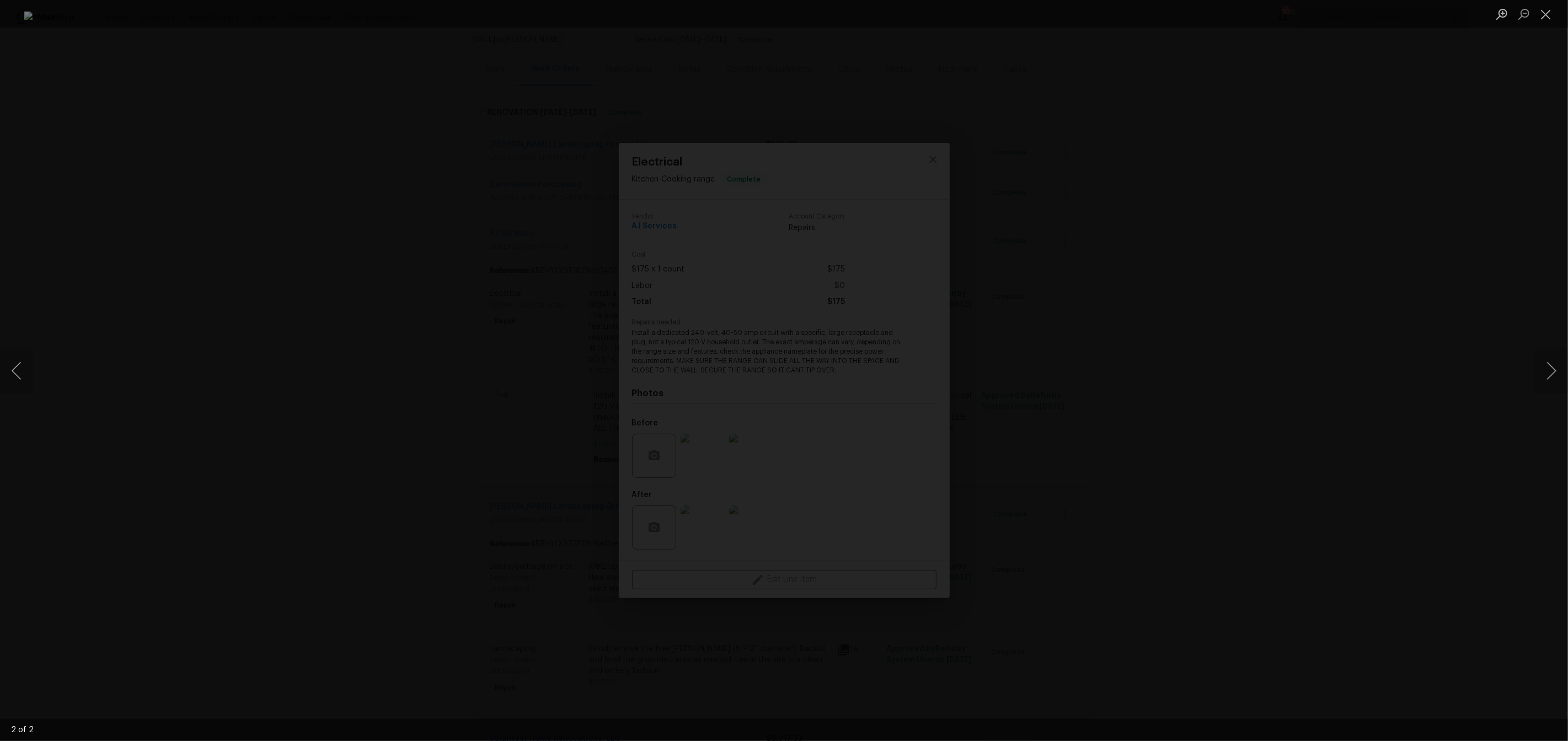
click at [1423, 371] on div "Lightbox" at bounding box center [784, 370] width 1568 height 741
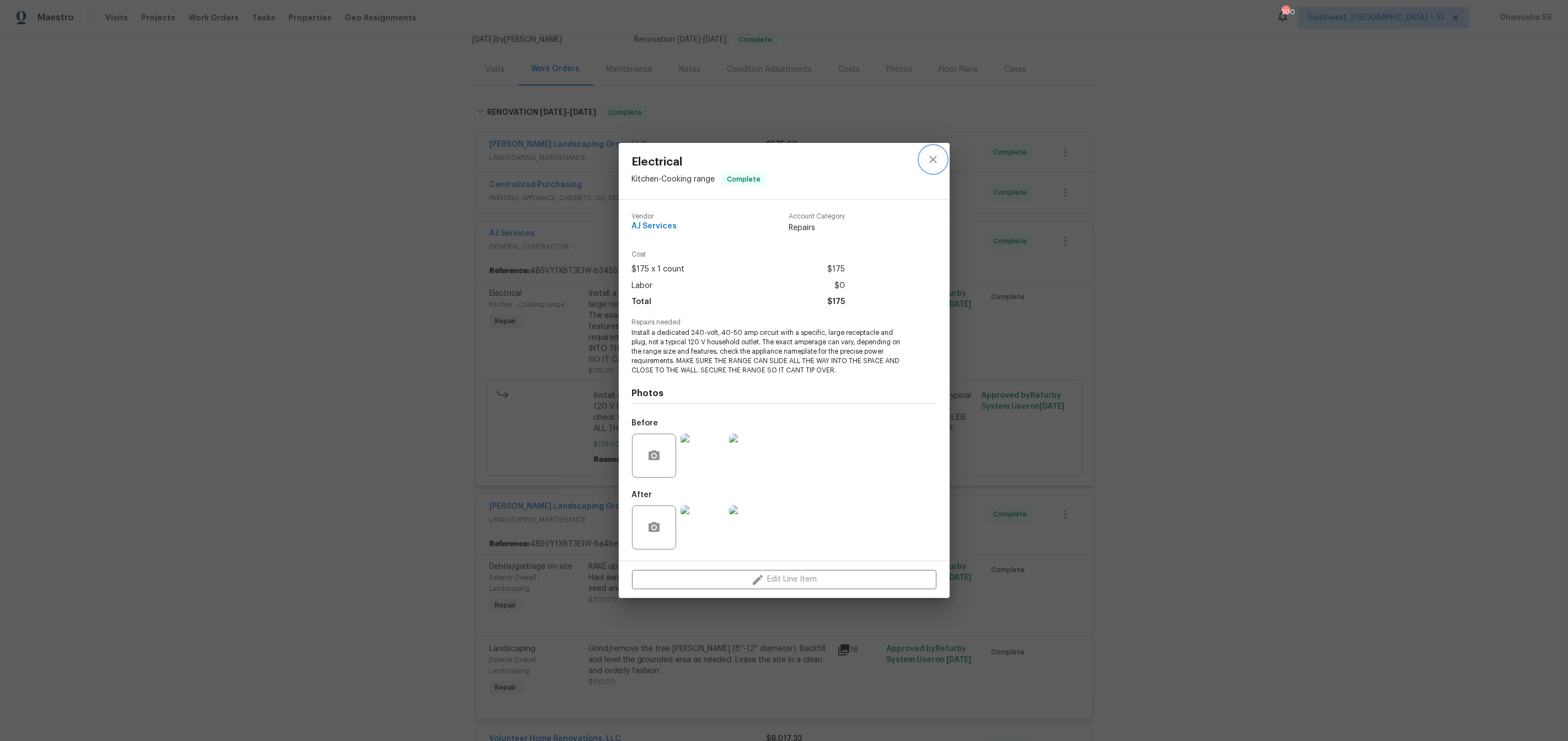
click at [934, 166] on button "close" at bounding box center [932, 159] width 26 height 26
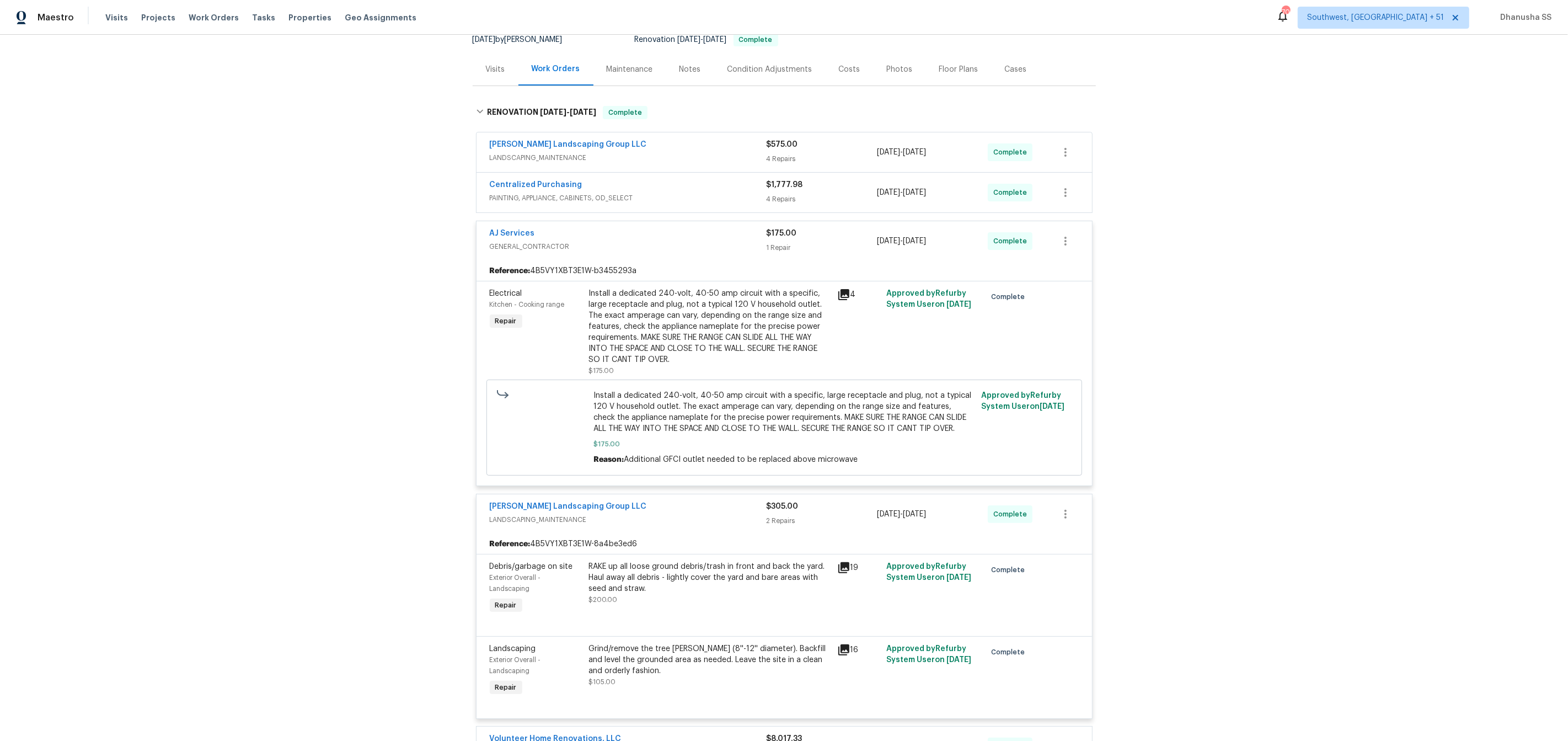
scroll to position [113, 0]
click at [717, 192] on div "Centralized Purchasing" at bounding box center [628, 187] width 276 height 14
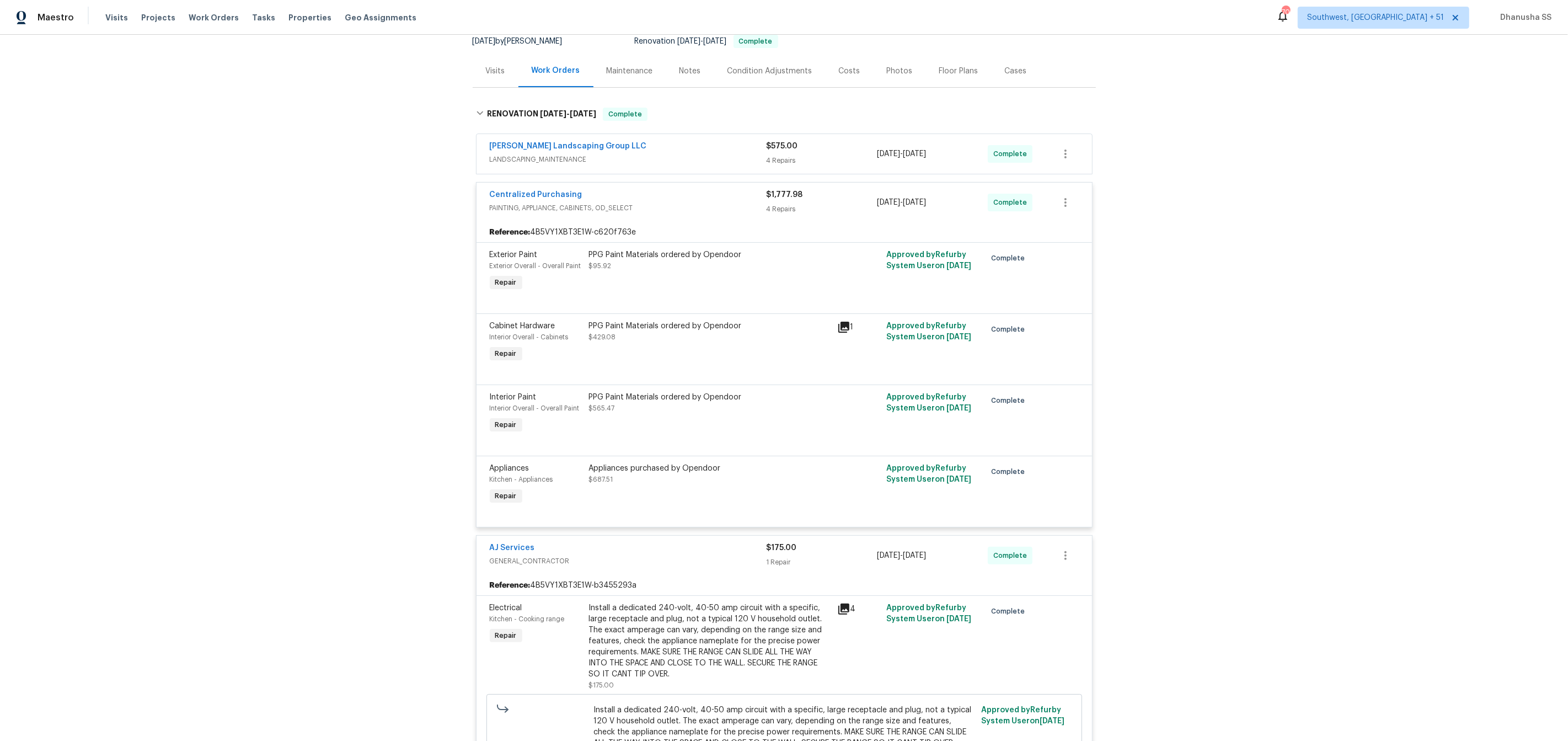
click at [717, 165] on div "Sandoval Landscaping Group LLC LANDSCAPING_MAINTENANCE" at bounding box center [628, 154] width 276 height 26
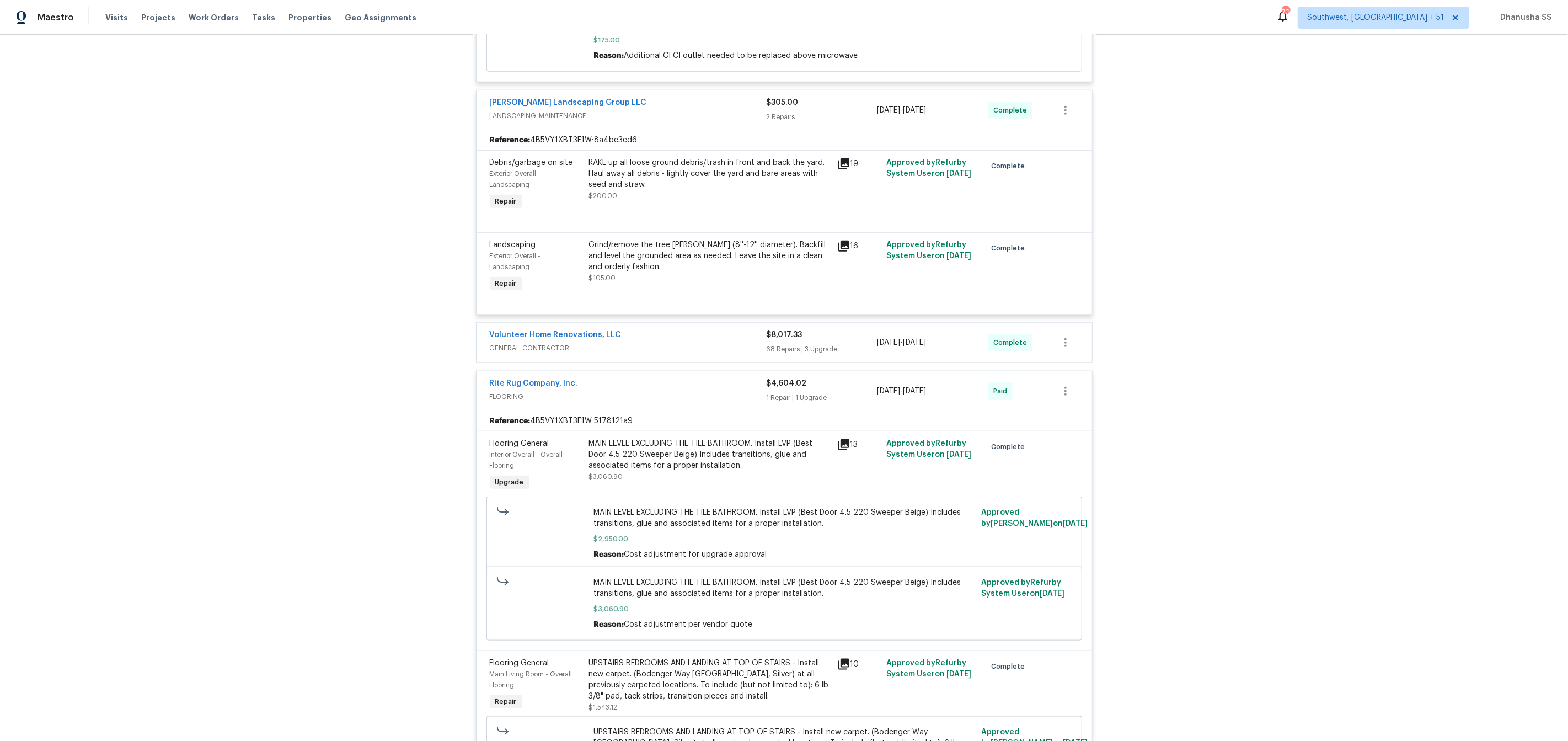
scroll to position [1222, 0]
click at [700, 353] on span "GENERAL_CONTRACTOR" at bounding box center [628, 348] width 276 height 11
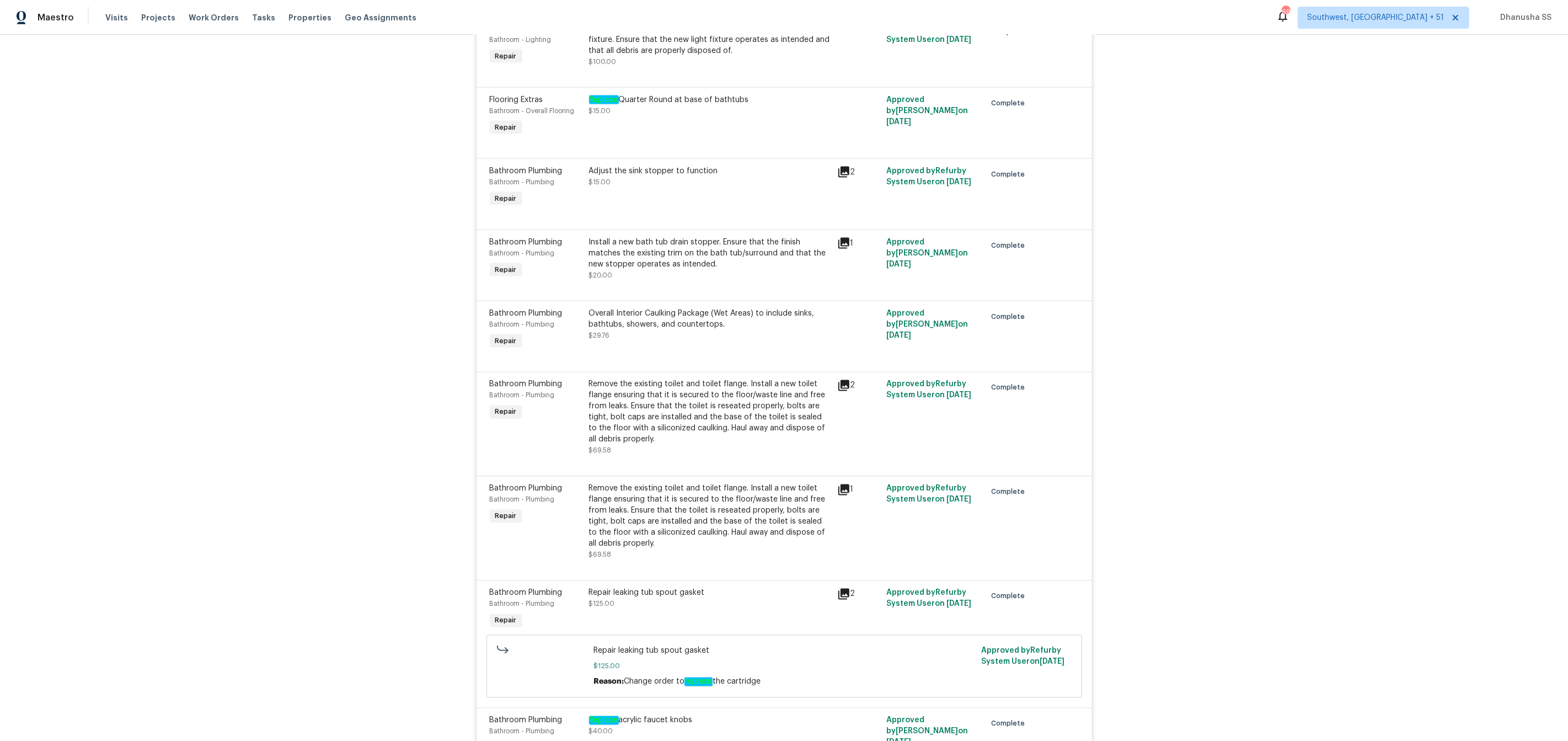
scroll to position [2026, 0]
click at [705, 445] on div "Remove the existing toilet and toilet flange. Install a new toilet flange ensur…" at bounding box center [709, 411] width 241 height 66
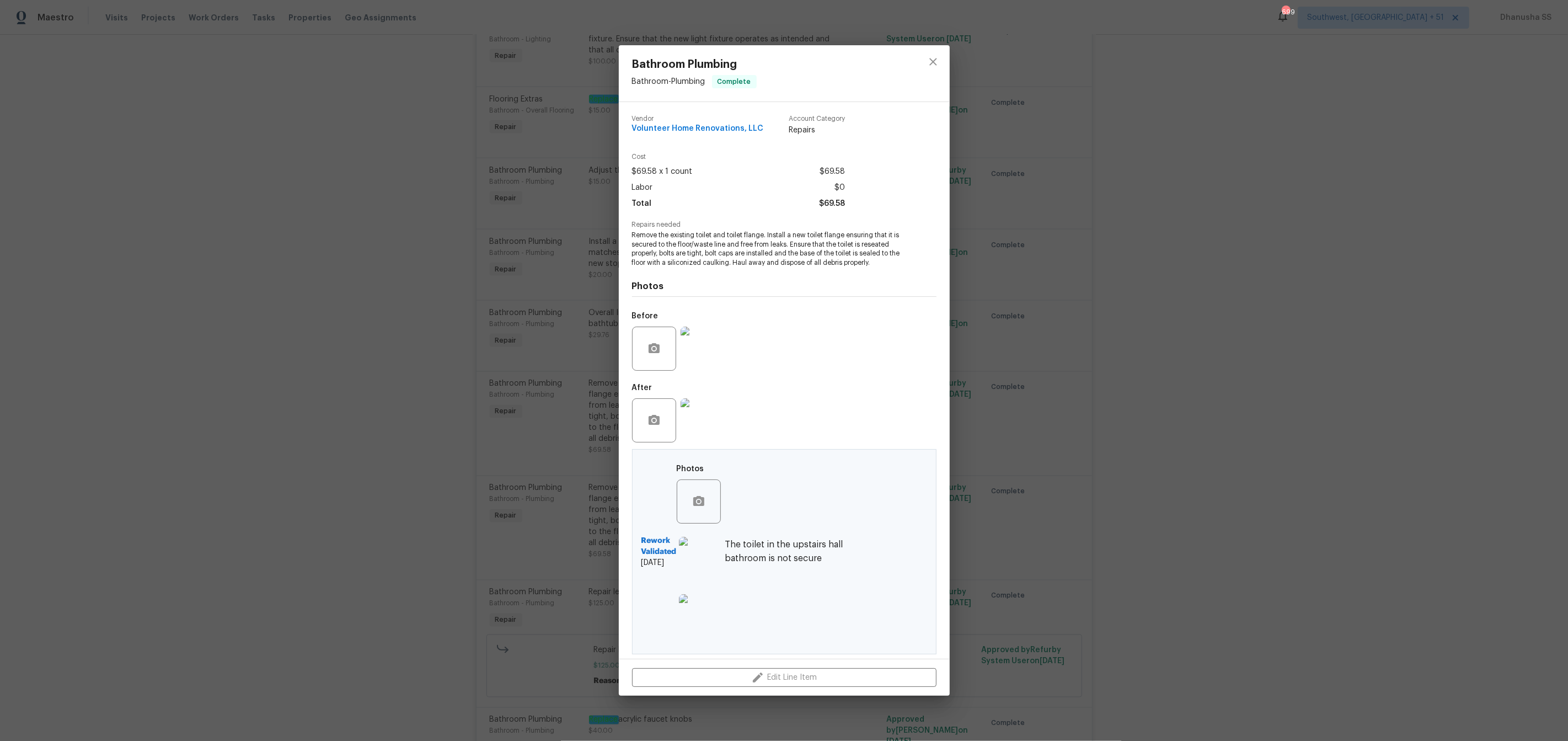
click at [768, 290] on h4 "Photos" at bounding box center [784, 286] width 304 height 11
drag, startPoint x: 767, startPoint y: 234, endPoint x: 822, endPoint y: 234, distance: 55.0
click at [822, 234] on span "Remove the existing toilet and toilet flange. Install a new toilet flange ensur…" at bounding box center [769, 249] width 274 height 37
copy span "Install a new toile"
click at [807, 244] on span "Remove the existing toilet and toilet flange. Install a new toilet flange ensur…" at bounding box center [769, 249] width 274 height 37
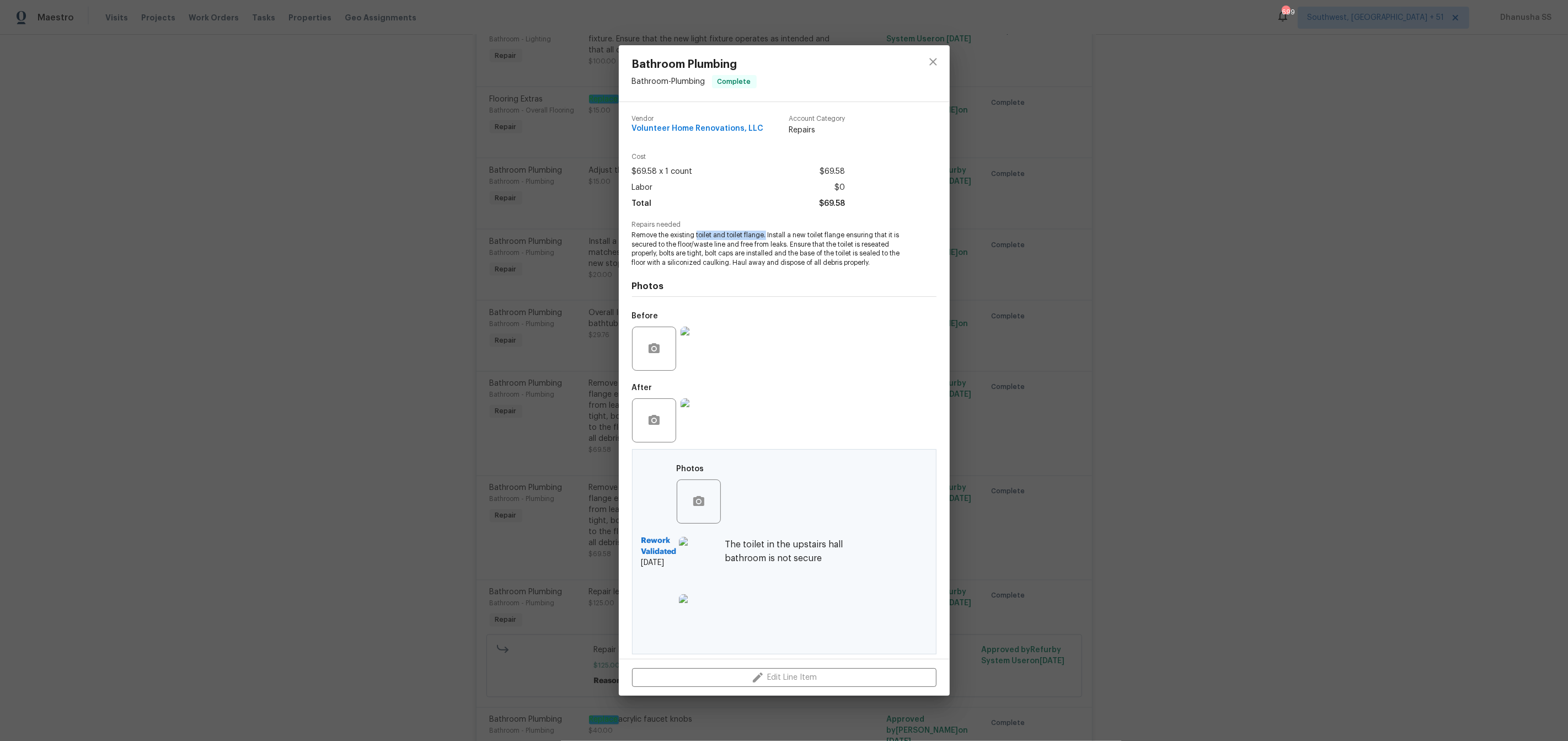
drag, startPoint x: 695, startPoint y: 234, endPoint x: 765, endPoint y: 238, distance: 70.1
click at [765, 238] on span "Remove the existing toilet and toilet flange. Install a new toilet flange ensur…" at bounding box center [769, 249] width 274 height 37
copy span "toilet and toilet flange."
click at [932, 59] on icon "close" at bounding box center [933, 61] width 14 height 14
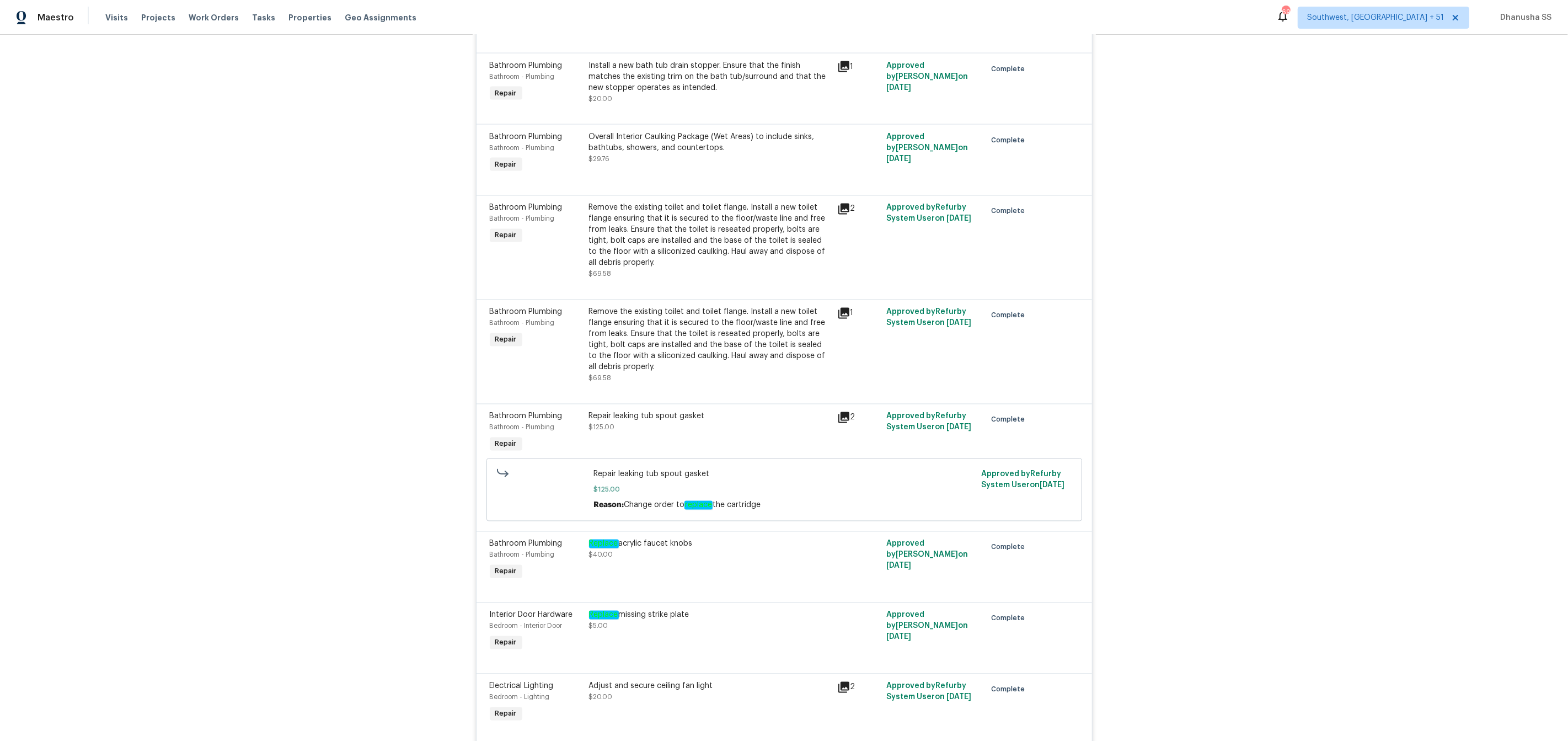
scroll to position [2205, 0]
click at [644, 420] on div "Repair leaking tub spout gasket" at bounding box center [709, 414] width 241 height 11
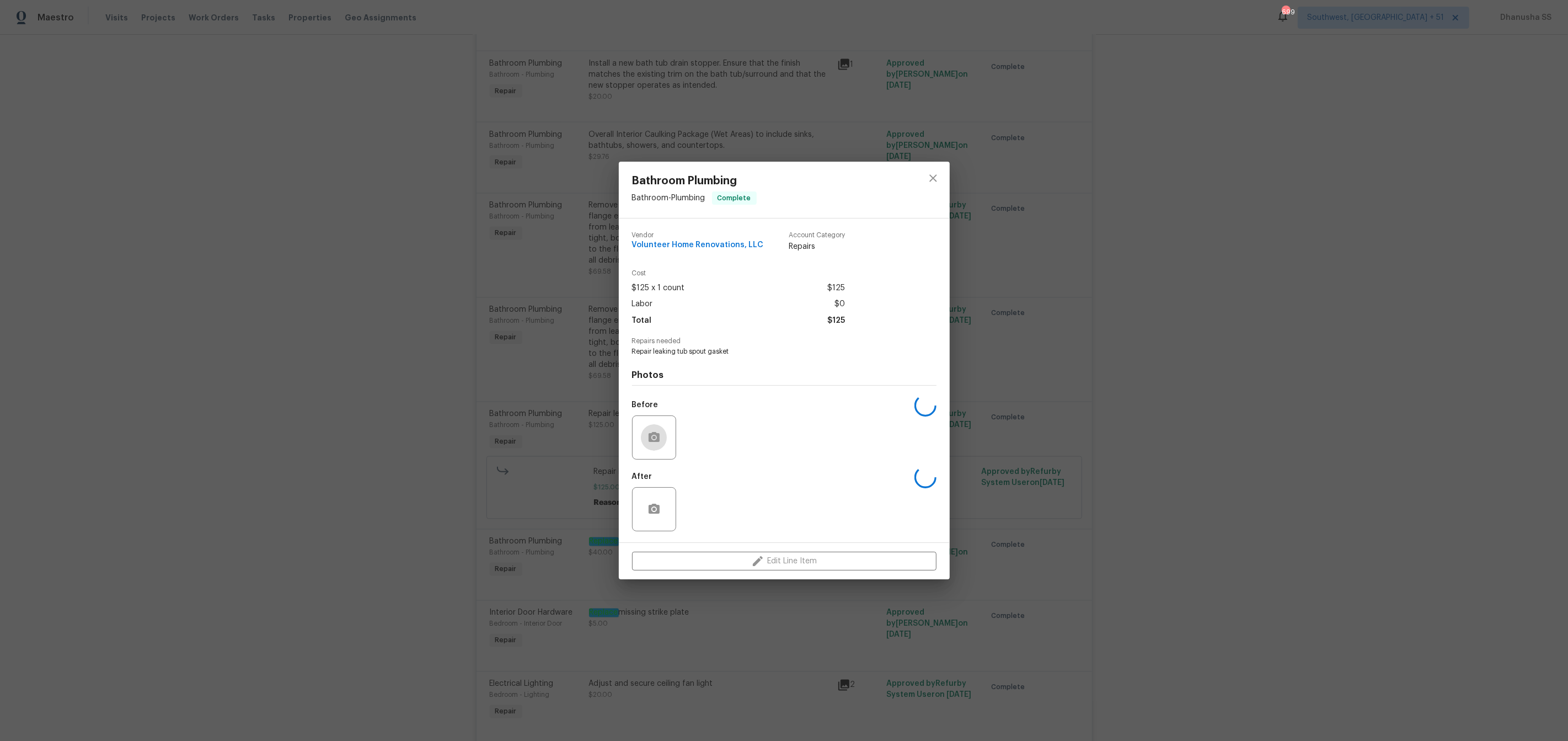
click at [644, 436] on button "button" at bounding box center [653, 436] width 26 height 26
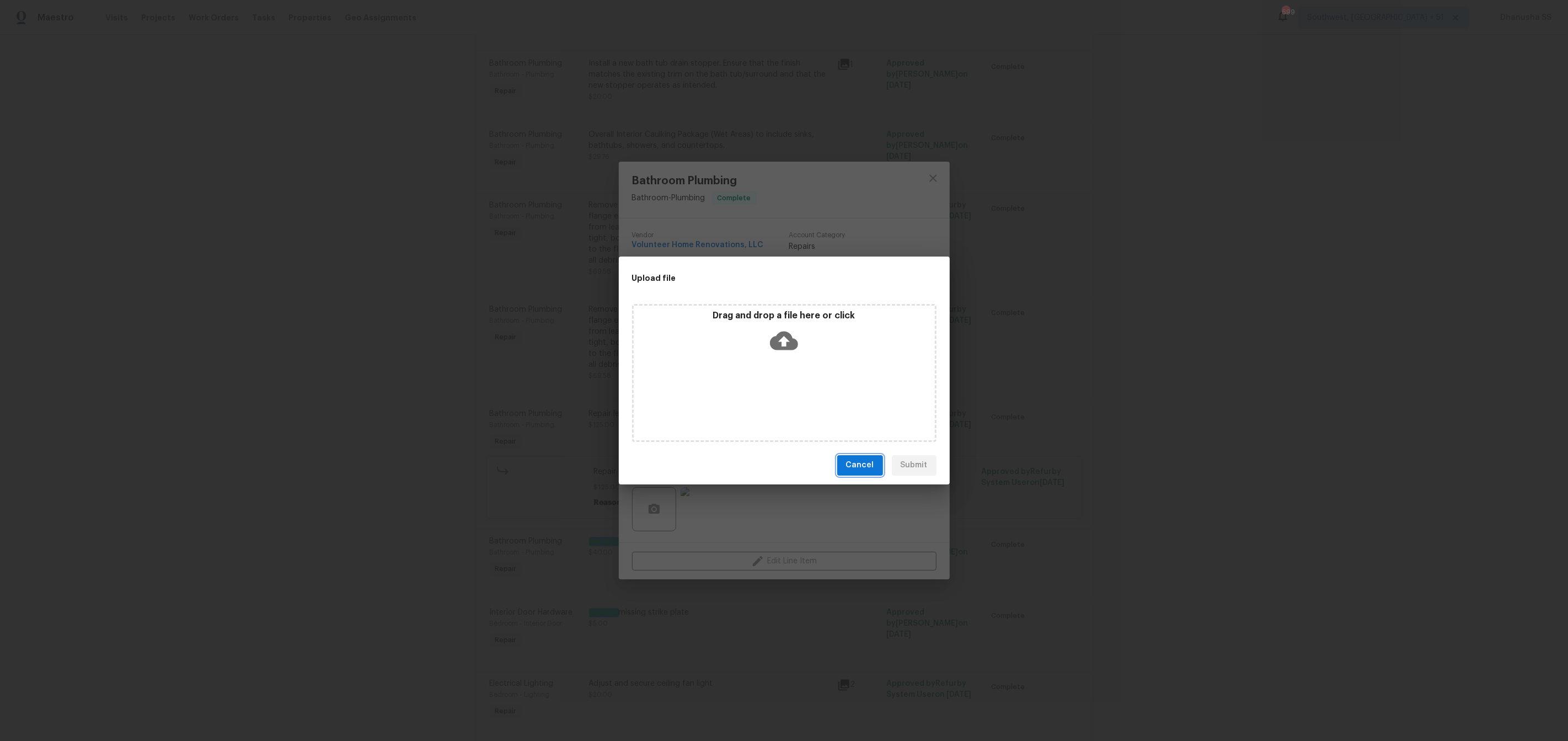
click at [881, 458] on button "Cancel" at bounding box center [860, 465] width 46 height 21
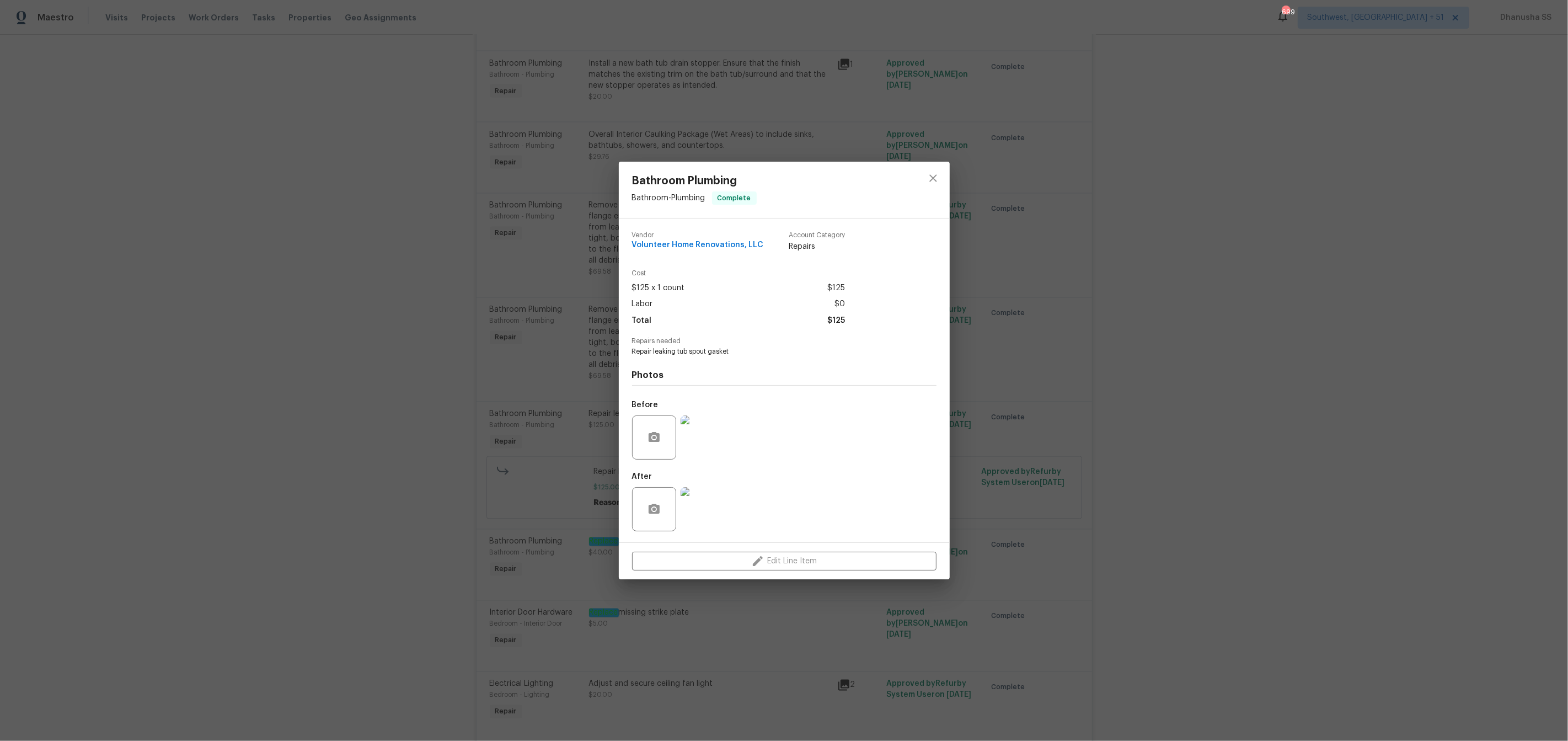
click at [714, 351] on span "Repair leaking tub spout gasket" at bounding box center [769, 352] width 274 height 9
copy span "Repair leaking tub spout gasket"
click at [931, 174] on icon "close" at bounding box center [933, 178] width 14 height 14
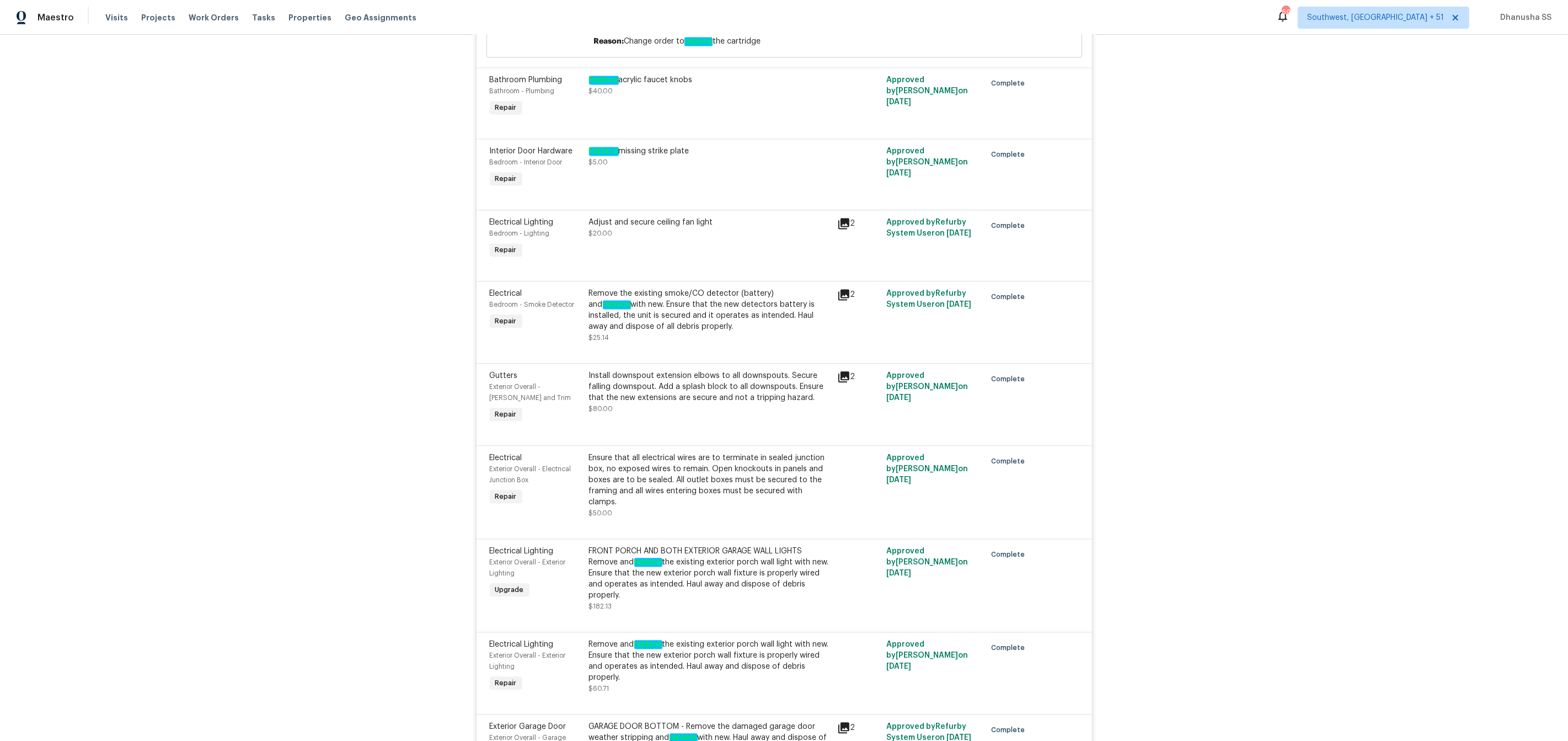
scroll to position [2670, 0]
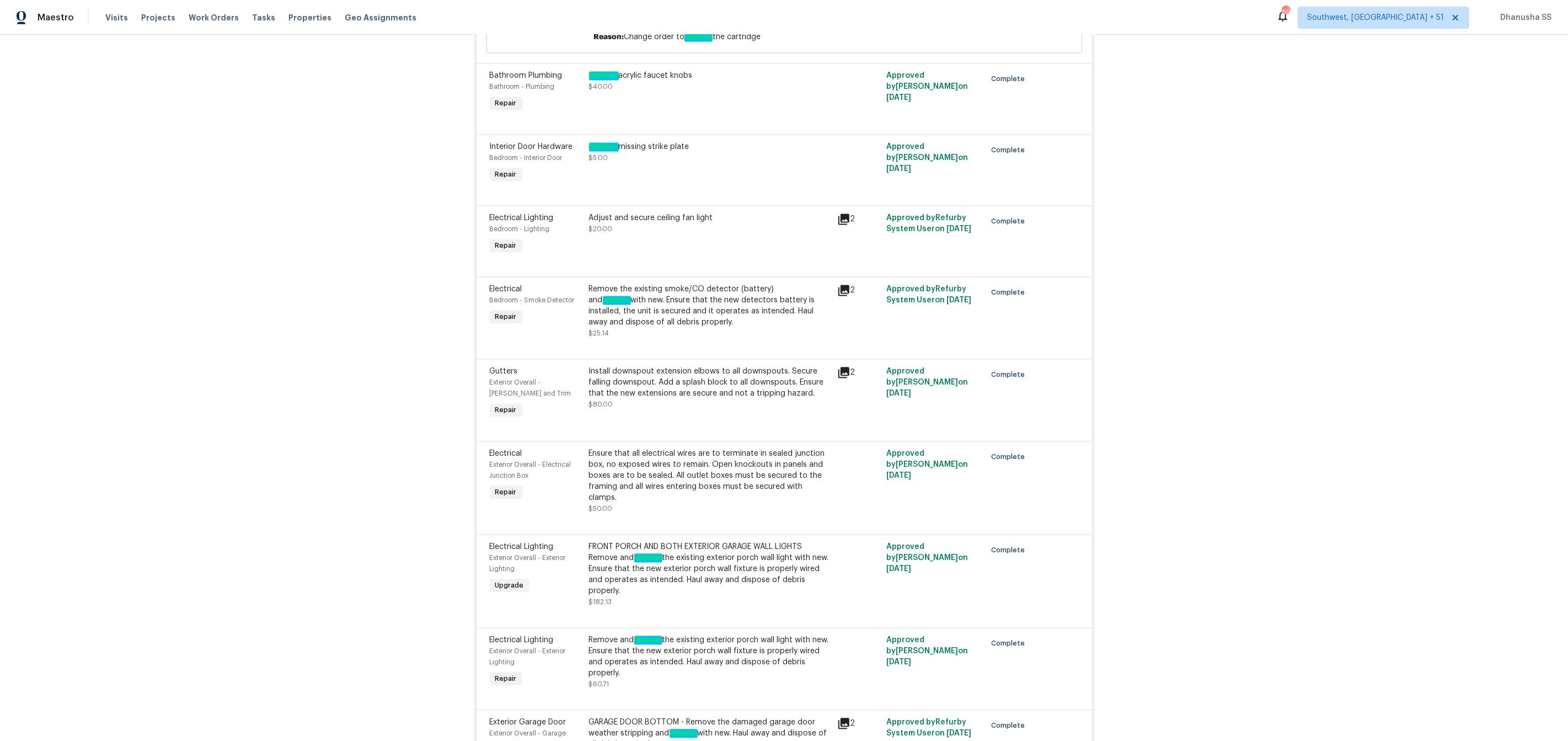
click at [697, 328] on div "Remove the existing smoke/CO detector (battery) and replace with new. Ensure th…" at bounding box center [709, 305] width 241 height 44
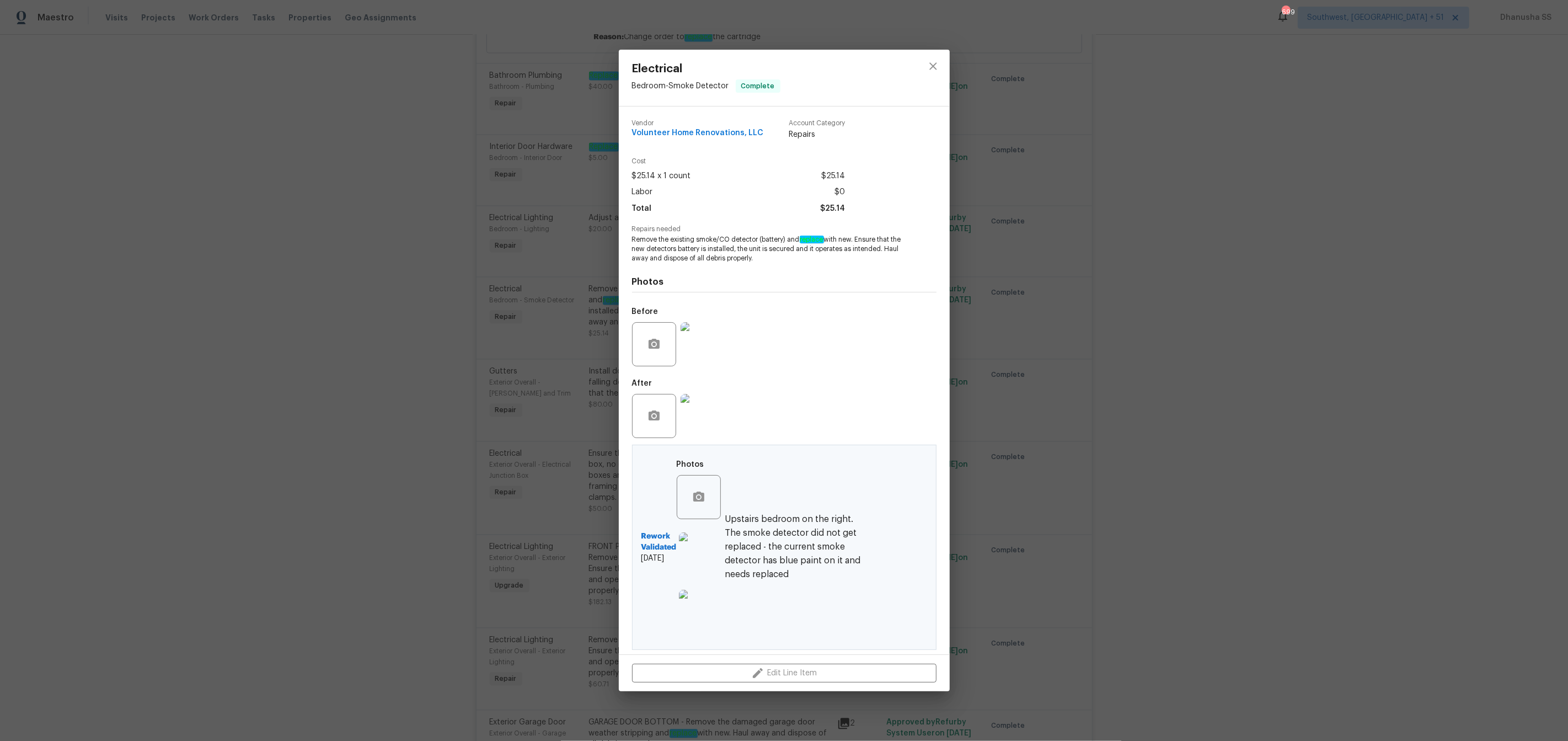
drag, startPoint x: 697, startPoint y: 295, endPoint x: 730, endPoint y: 294, distance: 33.0
click at [731, 294] on div "Photos Before After Rework Validated 10/14/2025 Photos Upstairs bedroom on the …" at bounding box center [784, 456] width 304 height 387
drag, startPoint x: 695, startPoint y: 238, endPoint x: 754, endPoint y: 239, distance: 59.0
click at [754, 239] on span "Remove the existing smoke/CO detector (battery) and replace with new. Ensure th…" at bounding box center [769, 249] width 274 height 28
copy span "smoke/CO detecto"
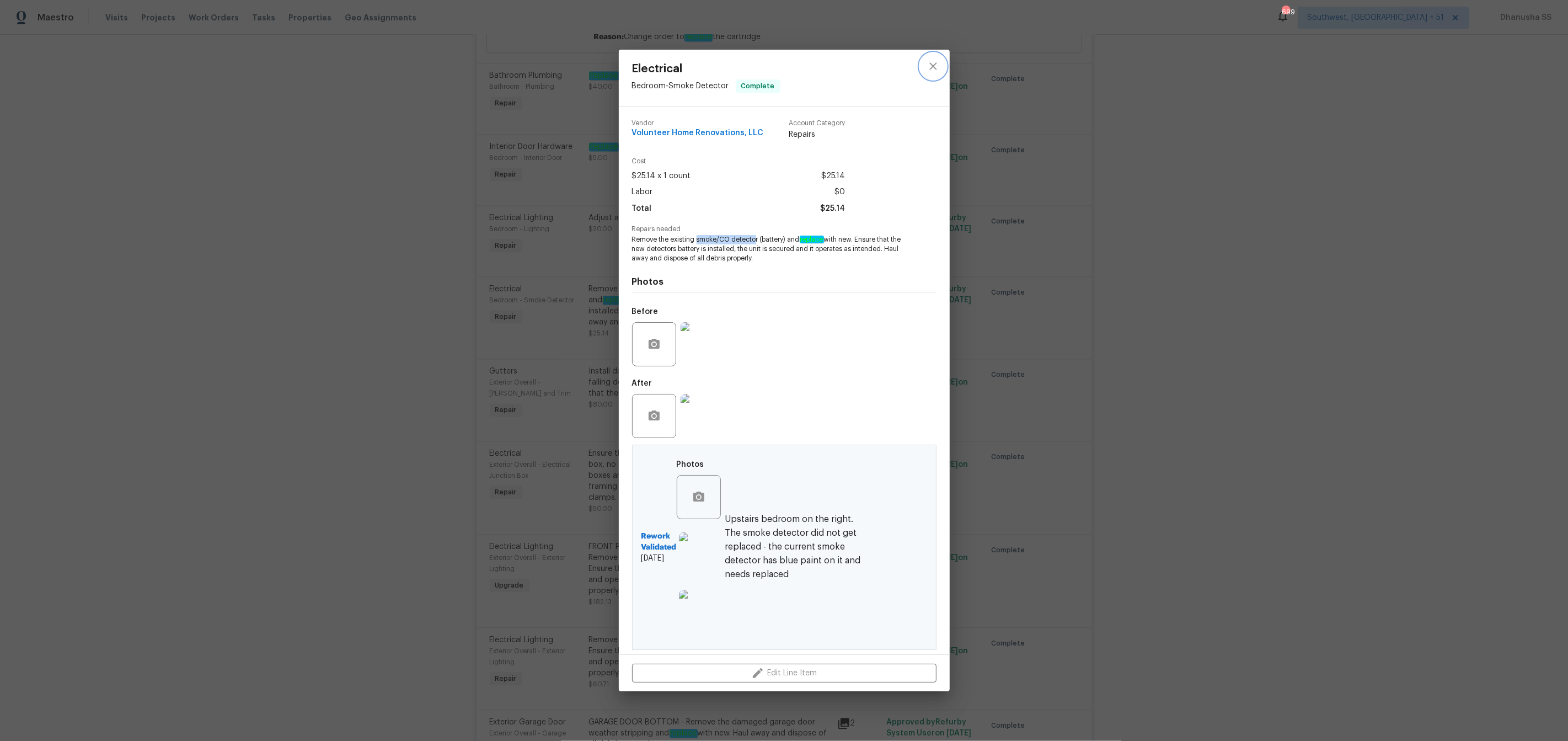
click at [929, 70] on icon "close" at bounding box center [933, 66] width 14 height 14
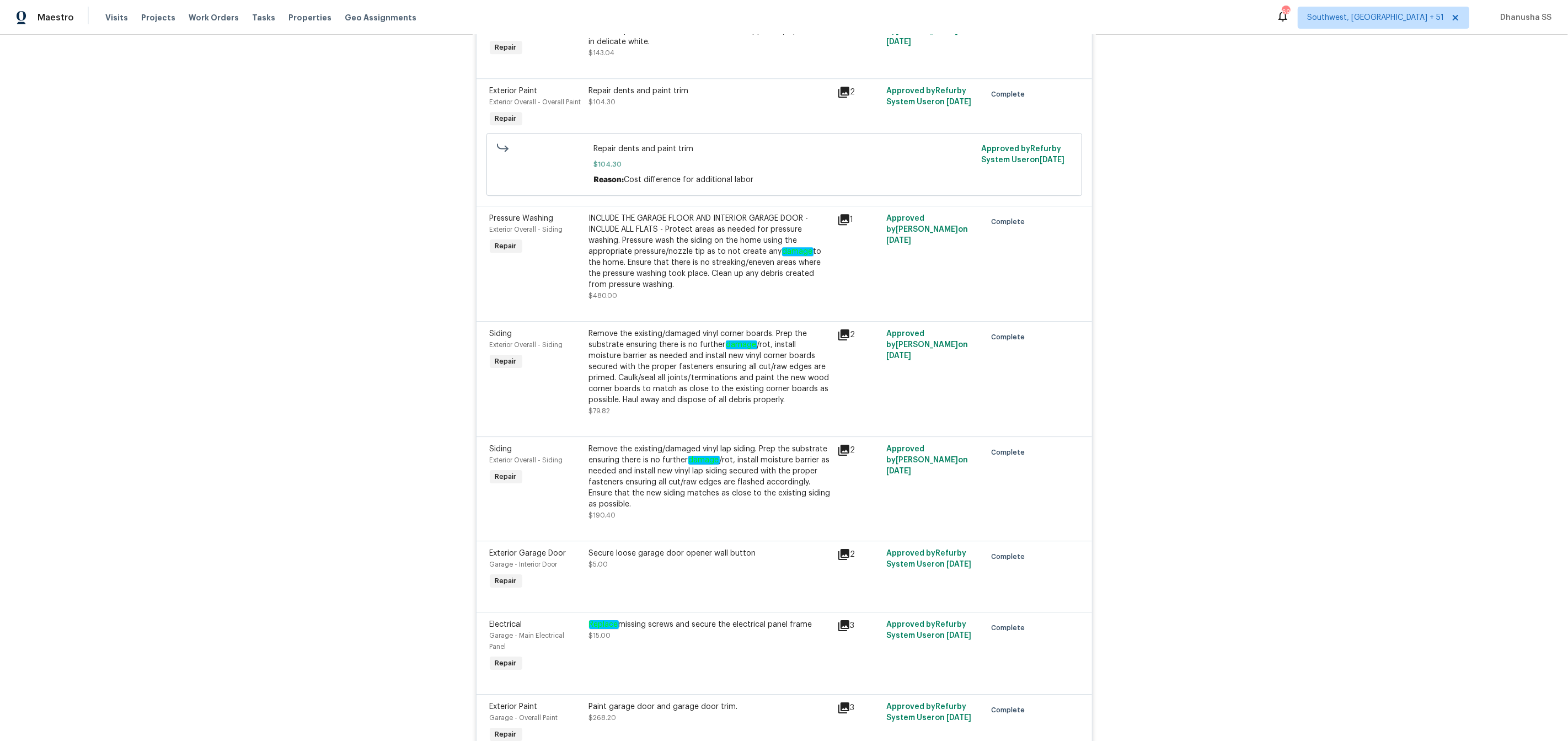
scroll to position [3860, 0]
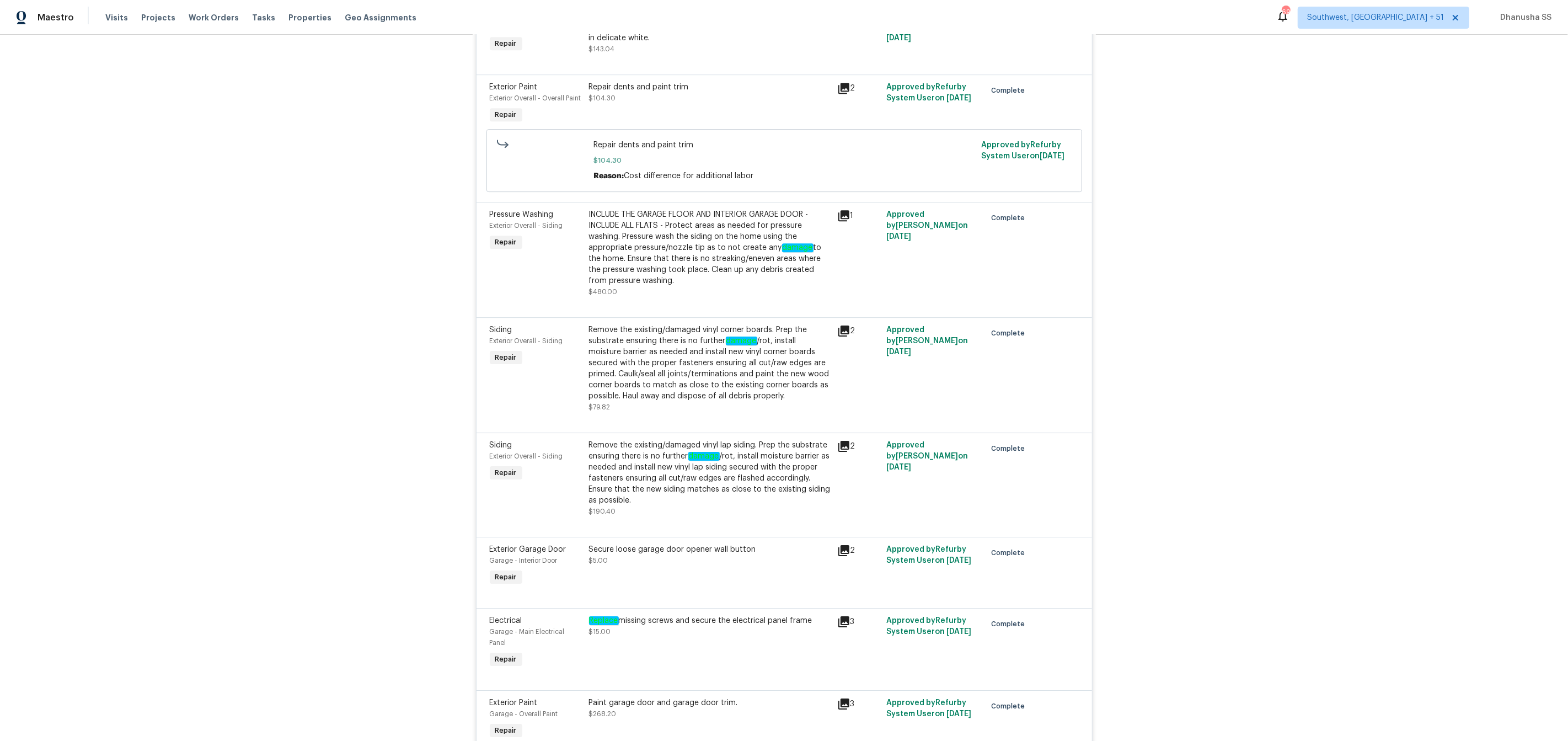
click at [733, 401] on div "Remove the existing/damaged vinyl corner boards. Prep the substrate ensuring th…" at bounding box center [709, 362] width 241 height 77
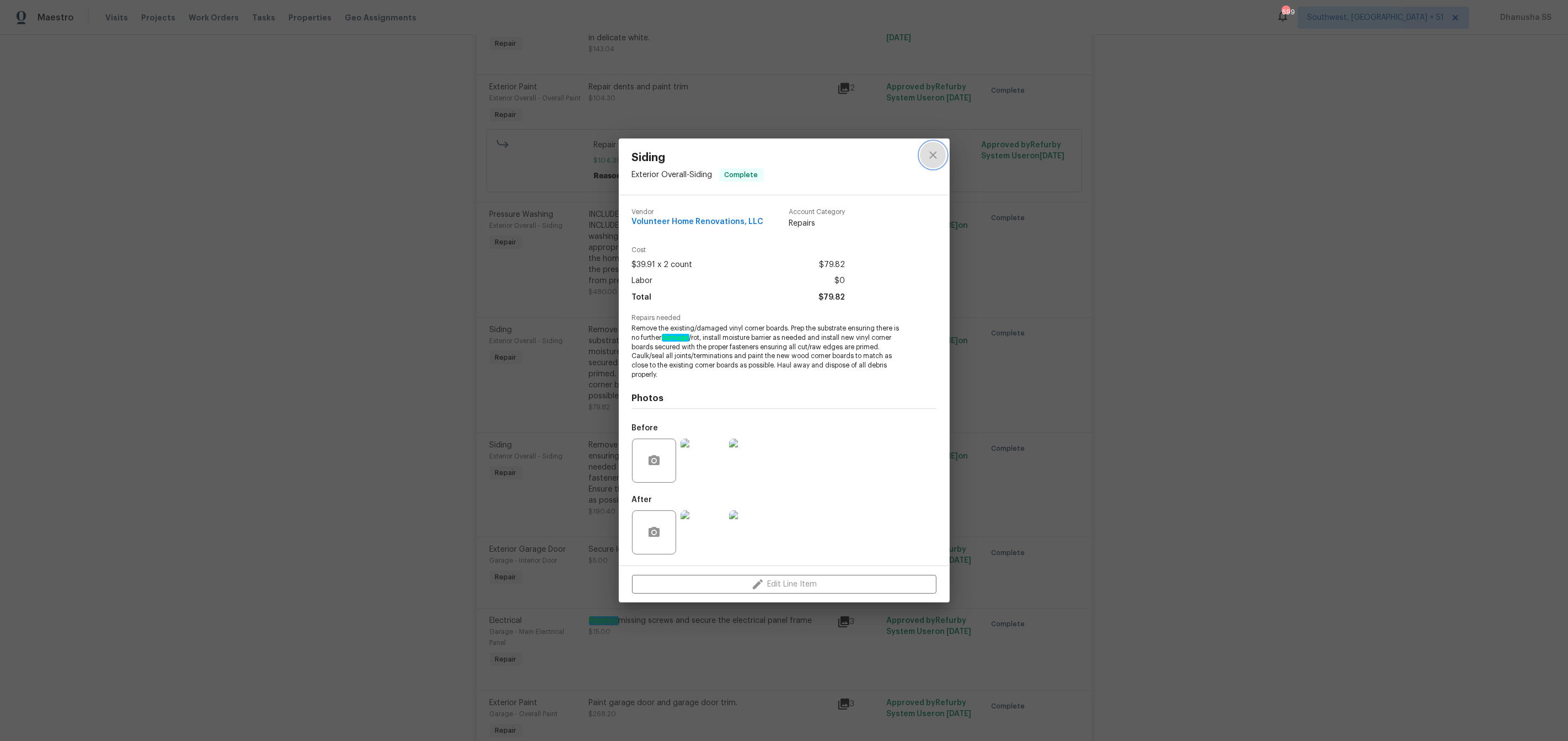
click at [930, 159] on icon "close" at bounding box center [933, 155] width 14 height 14
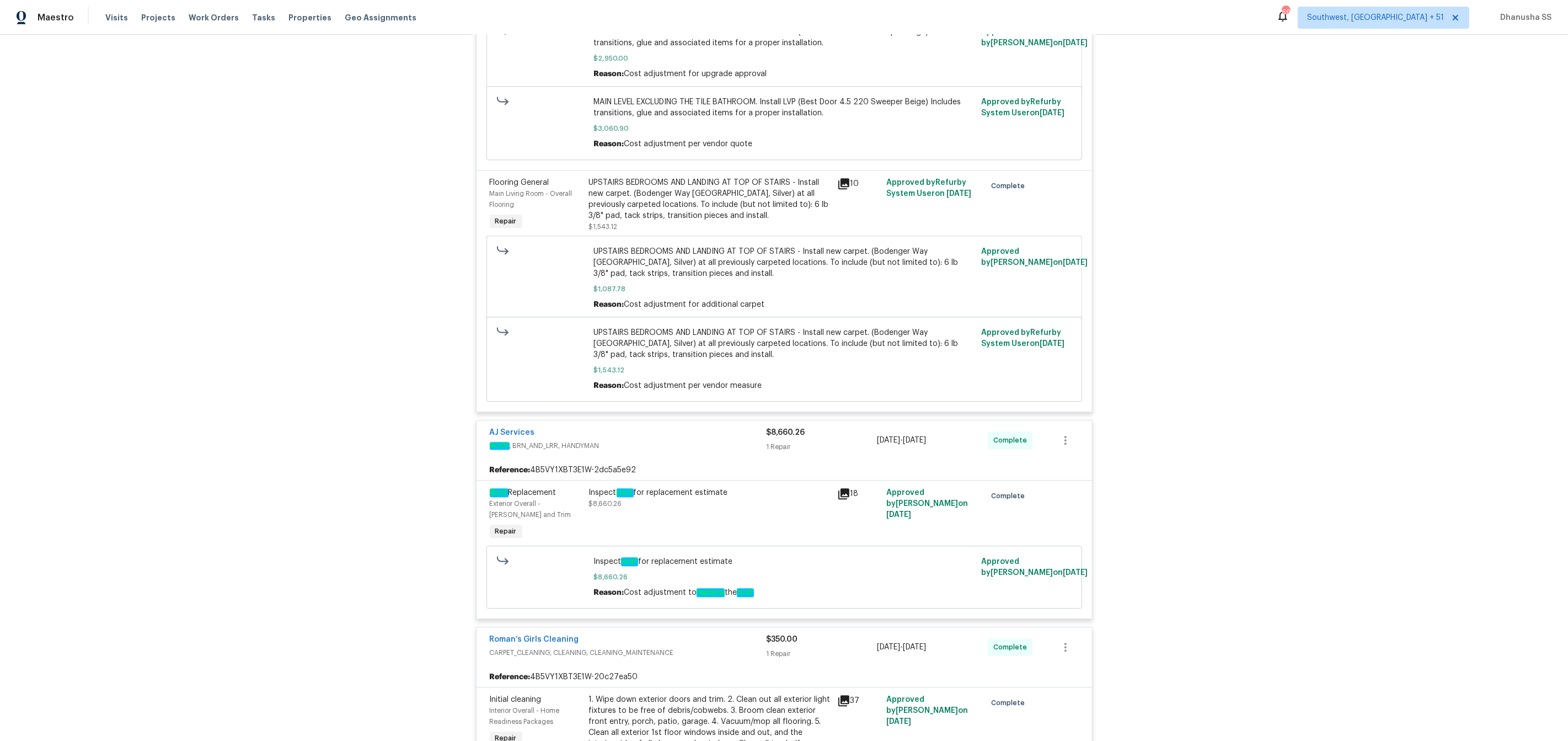
scroll to position [8331, 0]
